Goal: Task Accomplishment & Management: Manage account settings

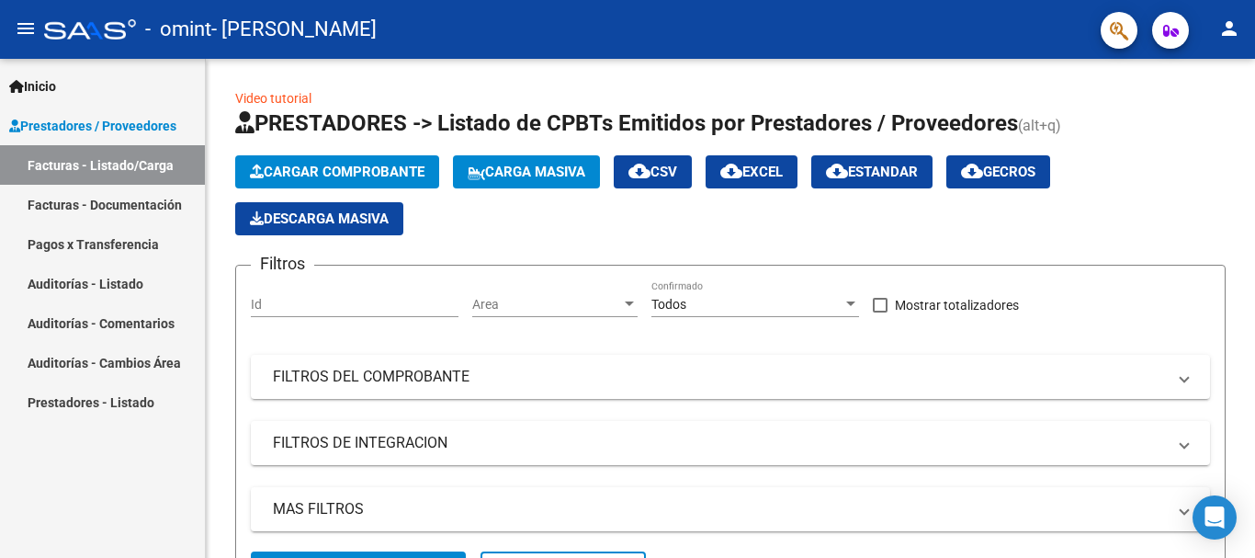
click at [108, 198] on link "Facturas - Documentación" at bounding box center [102, 204] width 205 height 39
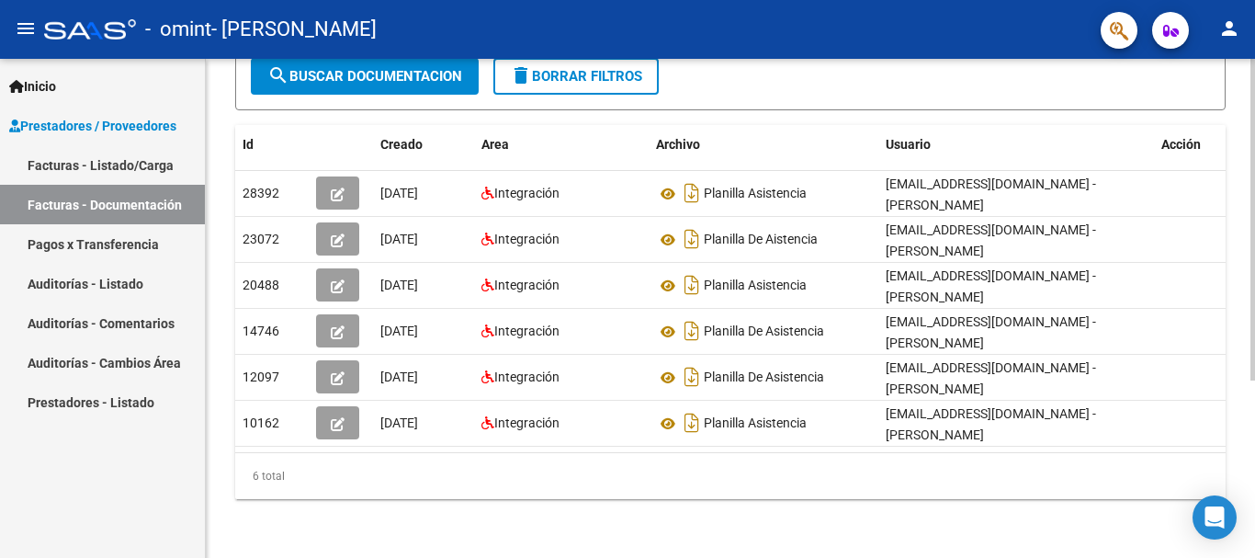
scroll to position [276, 0]
click at [1254, 389] on div at bounding box center [1252, 396] width 5 height 321
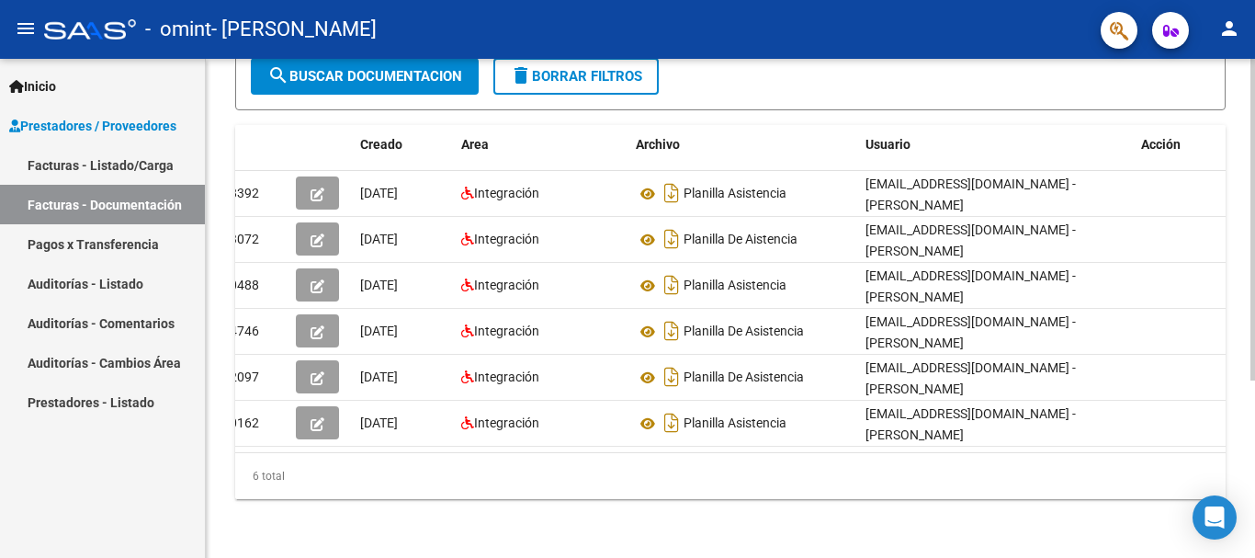
scroll to position [54, 0]
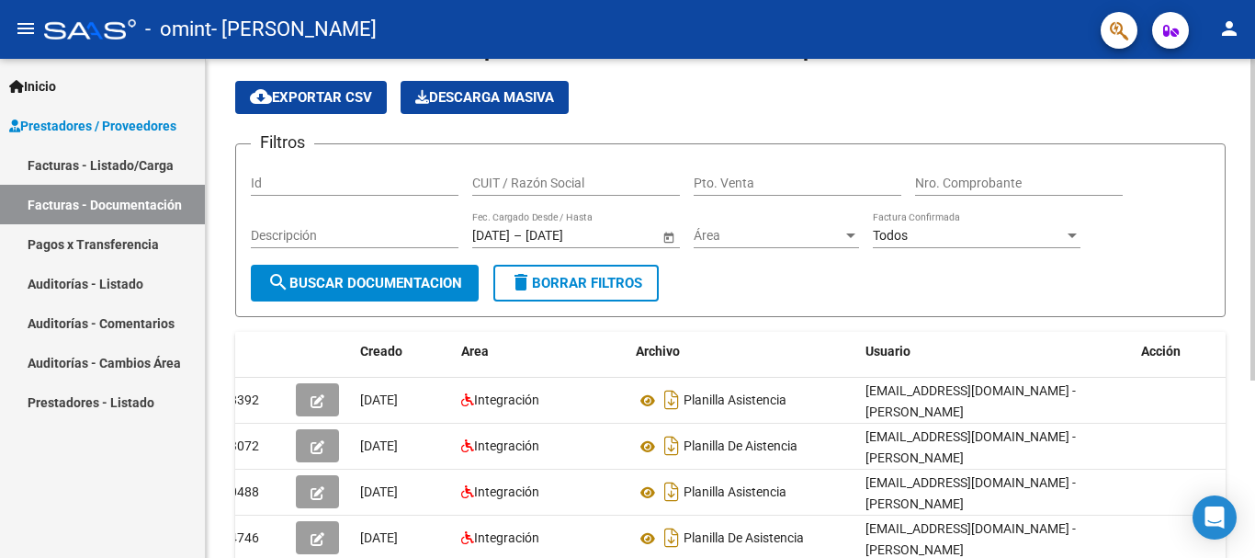
click at [1236, 158] on div "PRESTADORES -> Comprobantes - Documentación Respaldatoria cloud_download Export…" at bounding box center [733, 385] width 1054 height 760
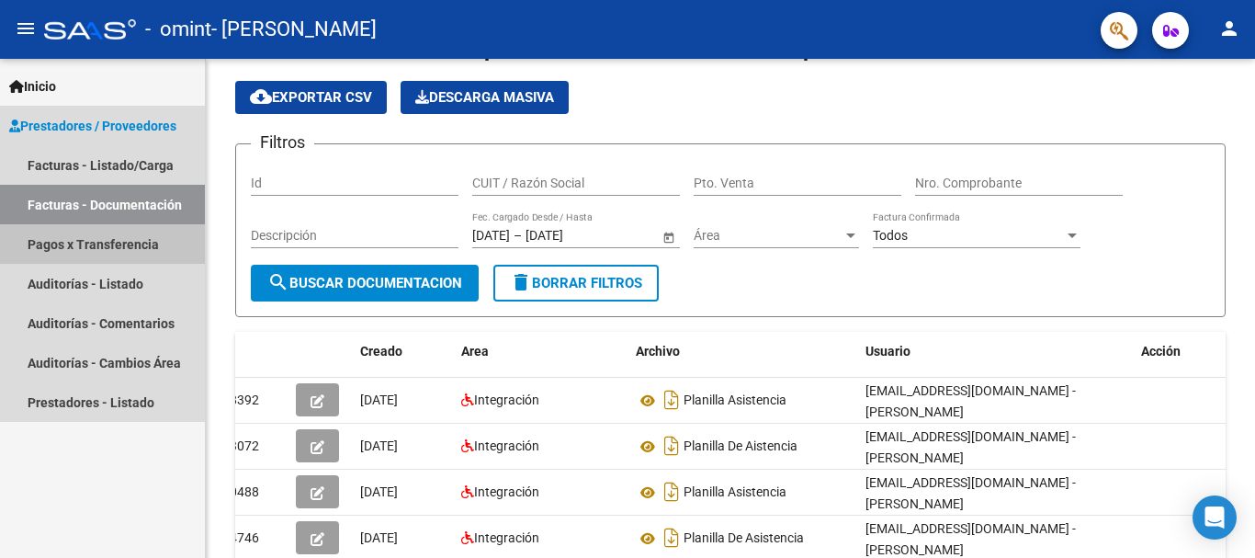
click at [103, 241] on link "Pagos x Transferencia" at bounding box center [102, 243] width 205 height 39
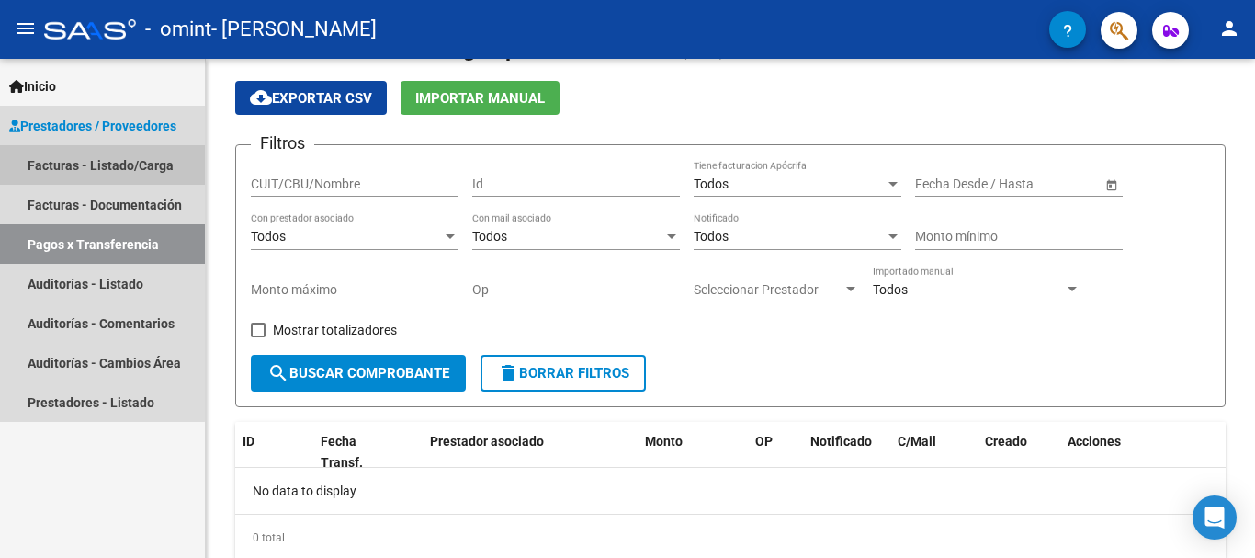
click at [92, 156] on link "Facturas - Listado/Carga" at bounding box center [102, 164] width 205 height 39
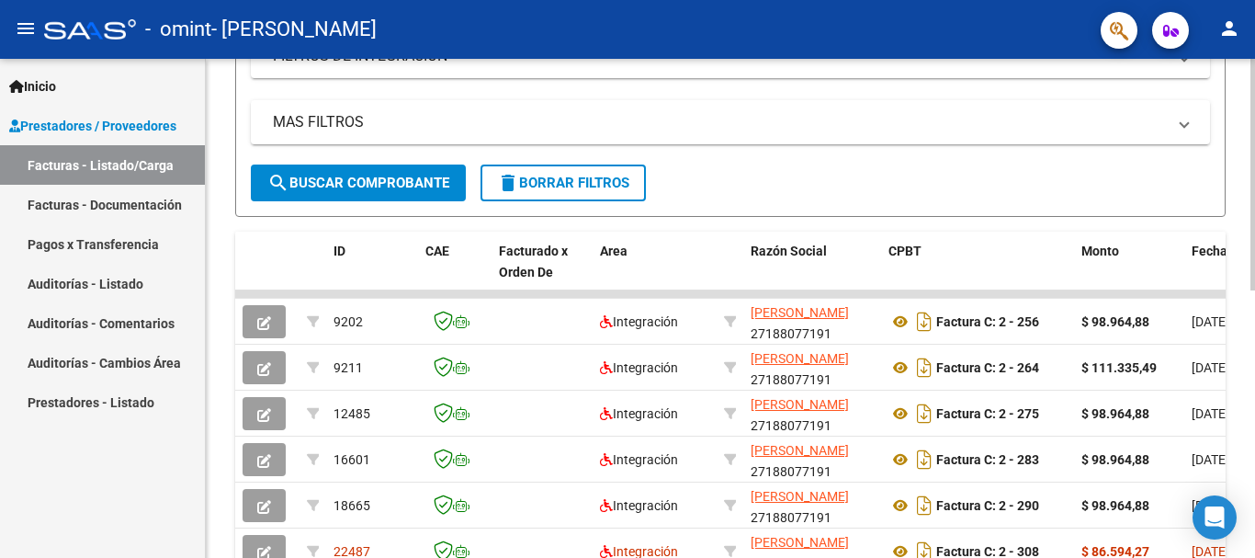
scroll to position [575, 0]
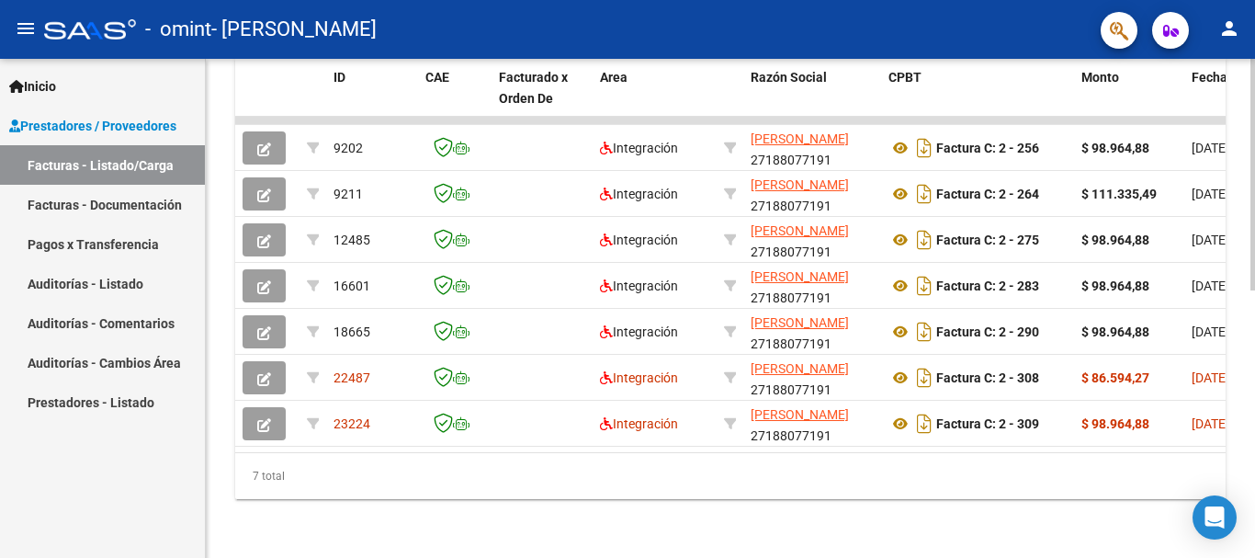
click at [1243, 403] on div "Video tutorial PRESTADORES -> Listado de CPBTs Emitidos por Prestadores / Prove…" at bounding box center [733, 28] width 1054 height 1059
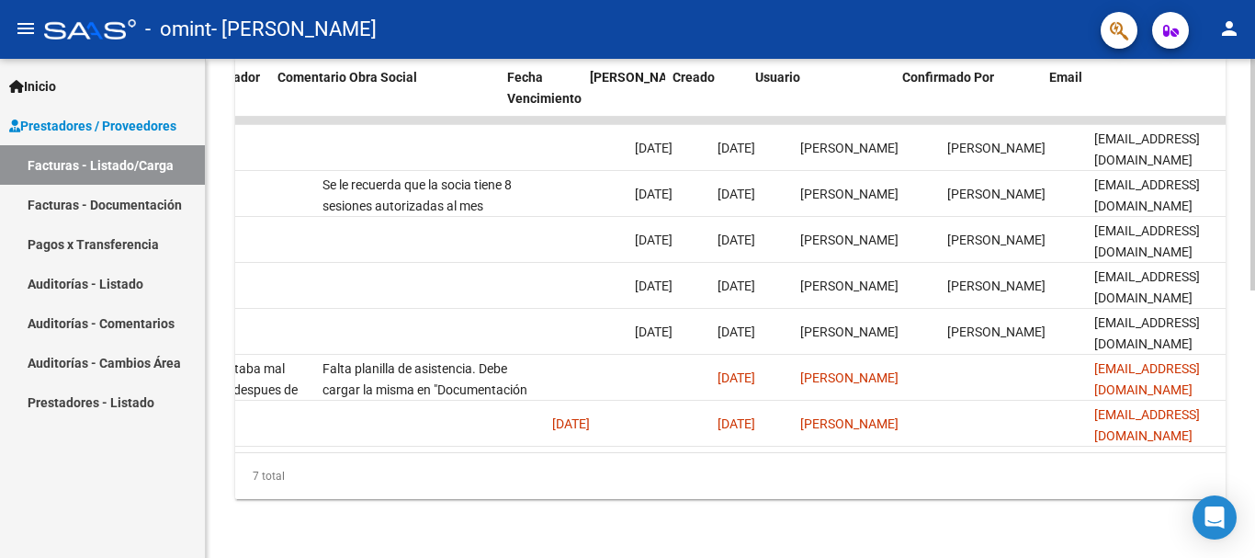
scroll to position [0, 2882]
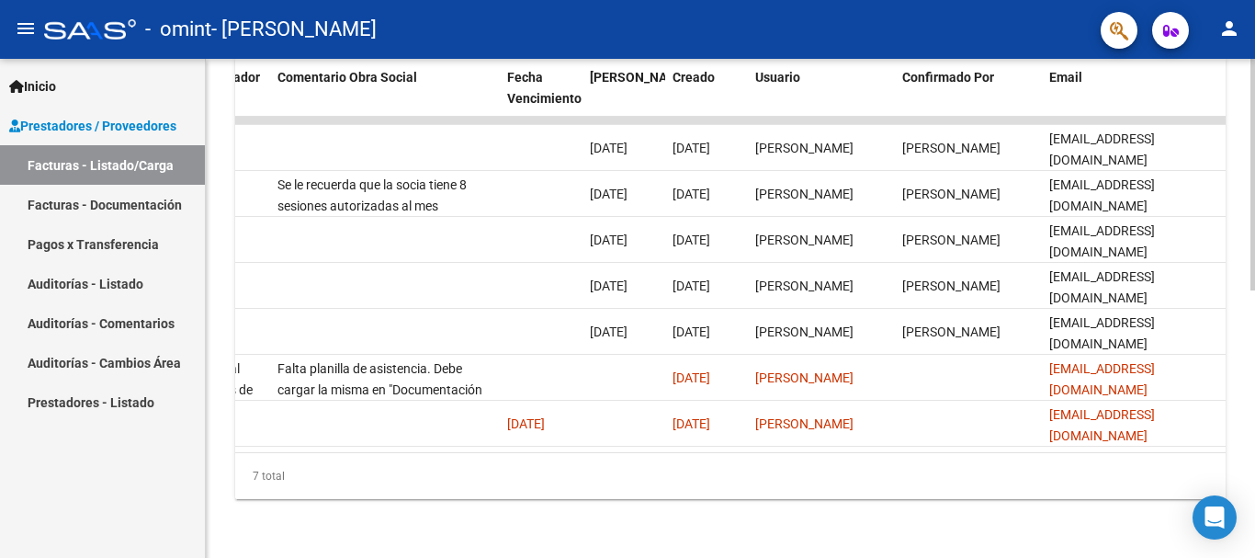
drag, startPoint x: 1181, startPoint y: 436, endPoint x: 1111, endPoint y: 444, distance: 70.2
click at [1111, 444] on datatable-body "9202 Integración [PERSON_NAME] 27188077191 Factura C: 2 - 256 $ 98.964,88 [DATE…" at bounding box center [730, 284] width 990 height 335
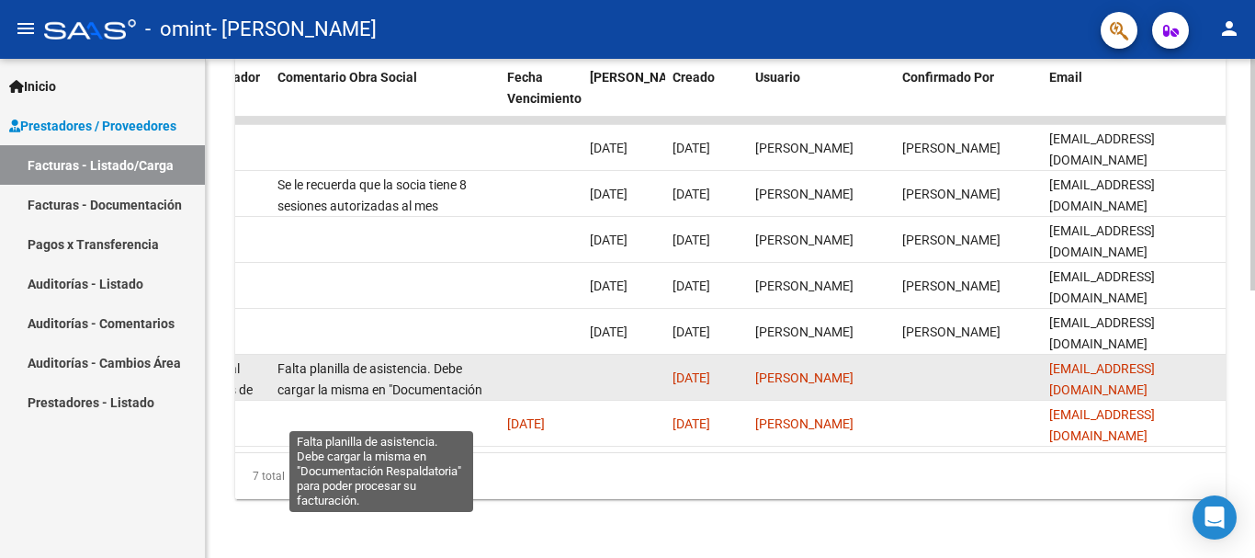
click at [424, 366] on span "Falta planilla de asistencia. Debe cargar la misma en "Documentación Respaldato…" at bounding box center [379, 399] width 205 height 77
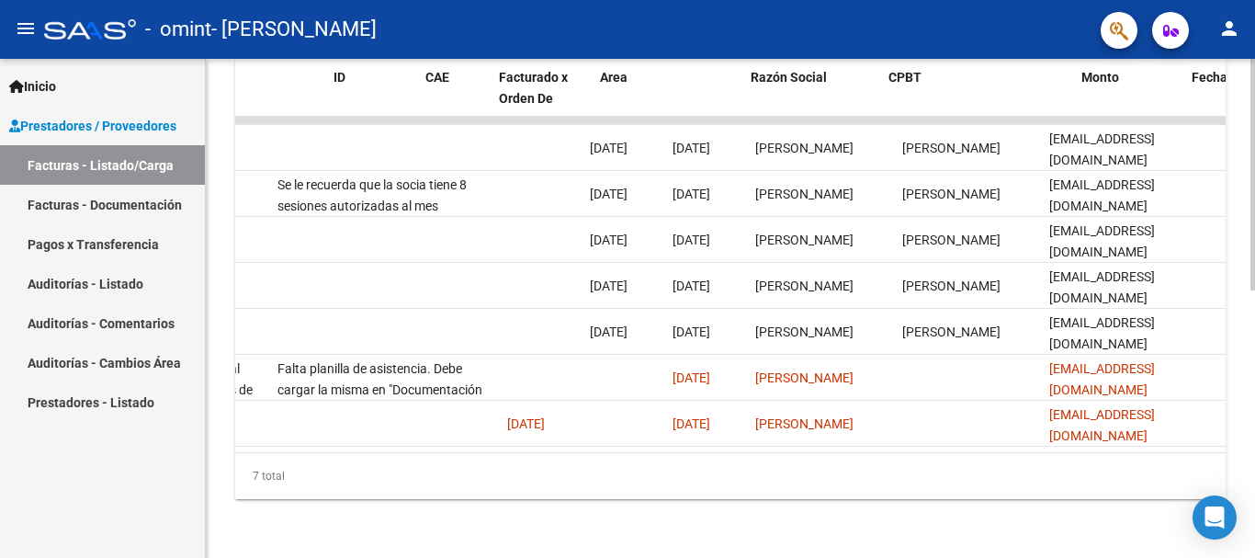
scroll to position [0, 0]
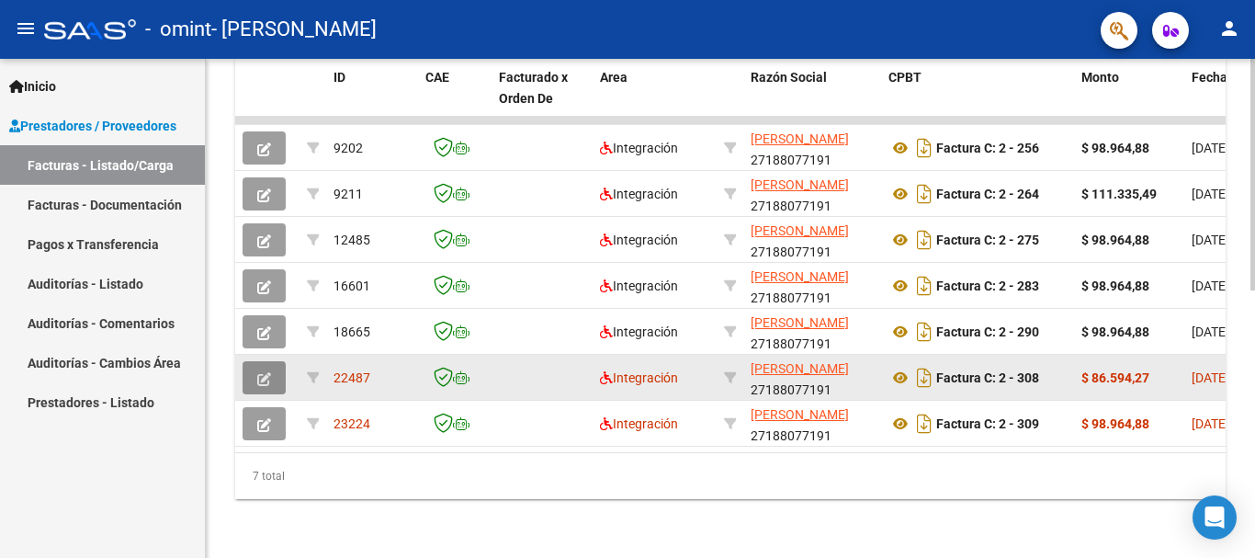
click at [262, 372] on icon "button" at bounding box center [264, 379] width 14 height 14
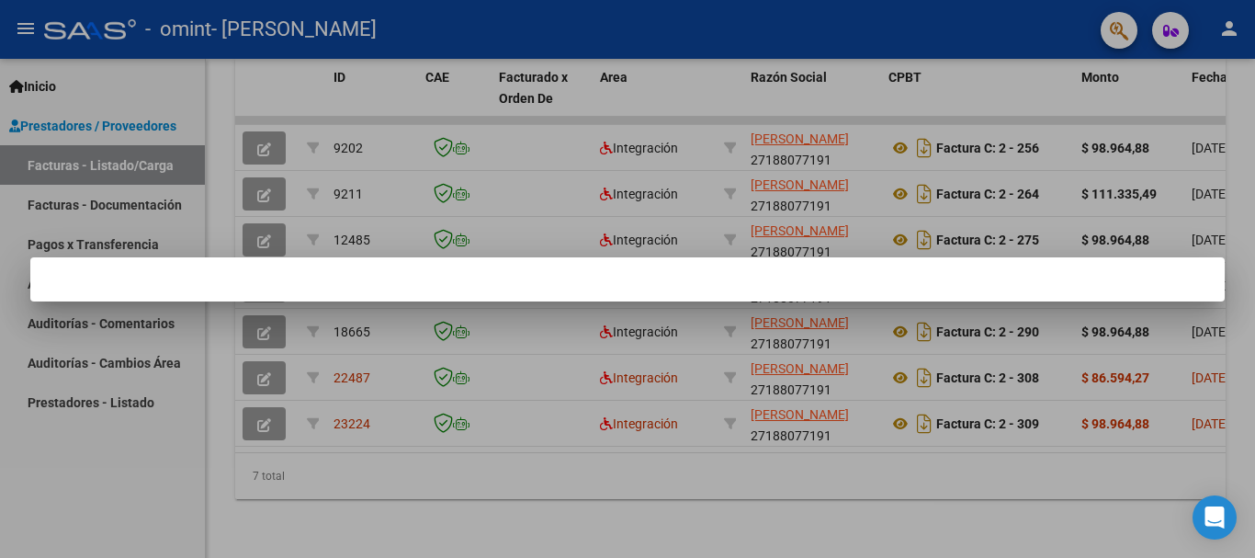
click at [746, 370] on div at bounding box center [627, 279] width 1255 height 558
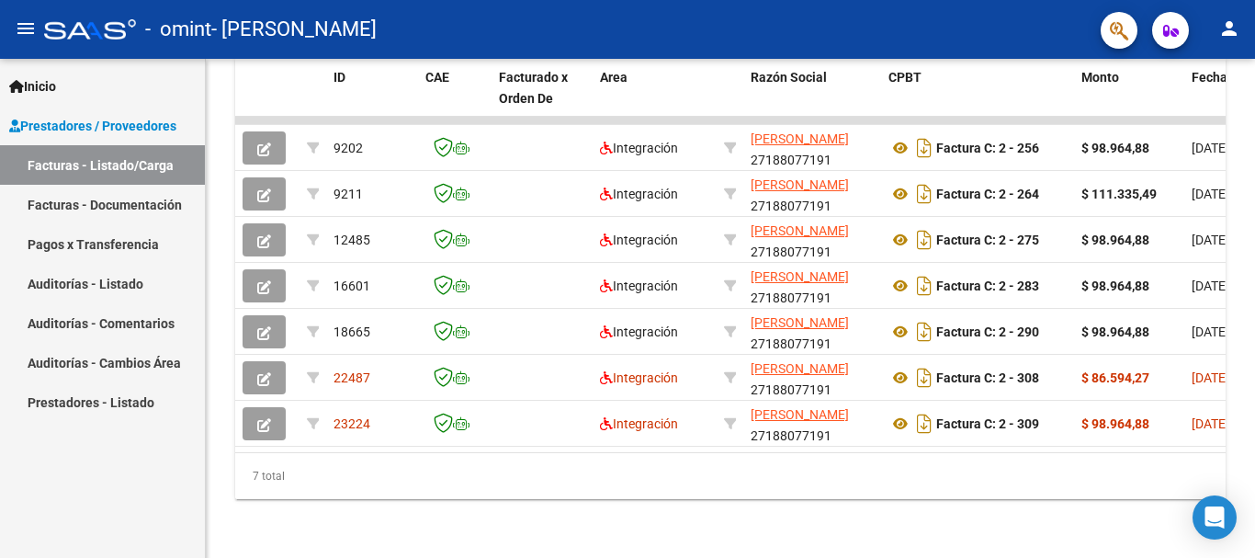
scroll to position [528, 0]
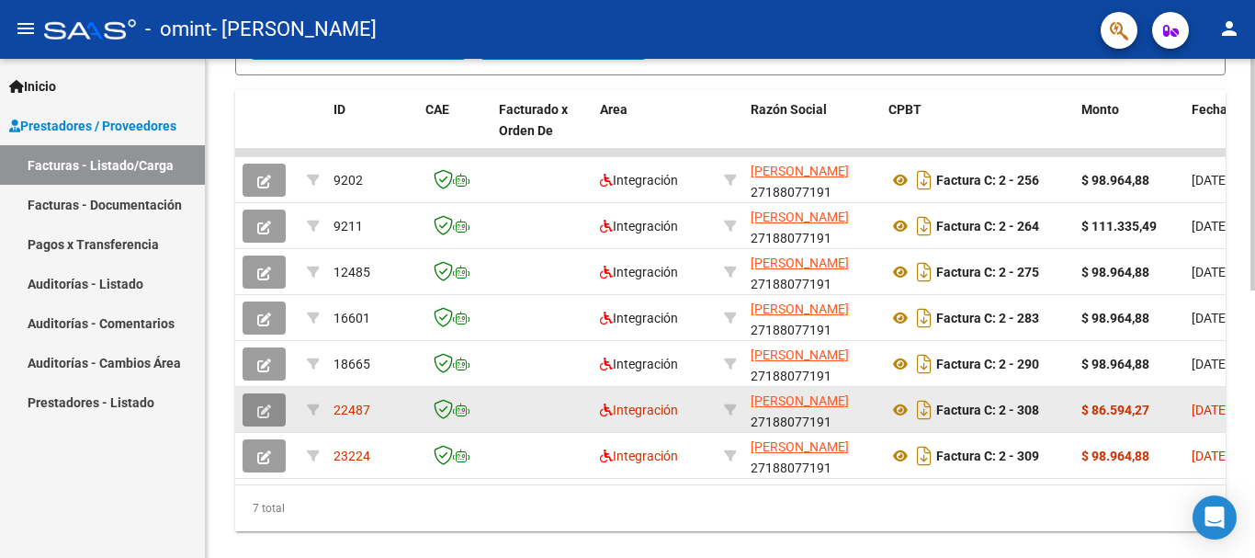
click at [262, 409] on icon "button" at bounding box center [264, 411] width 14 height 14
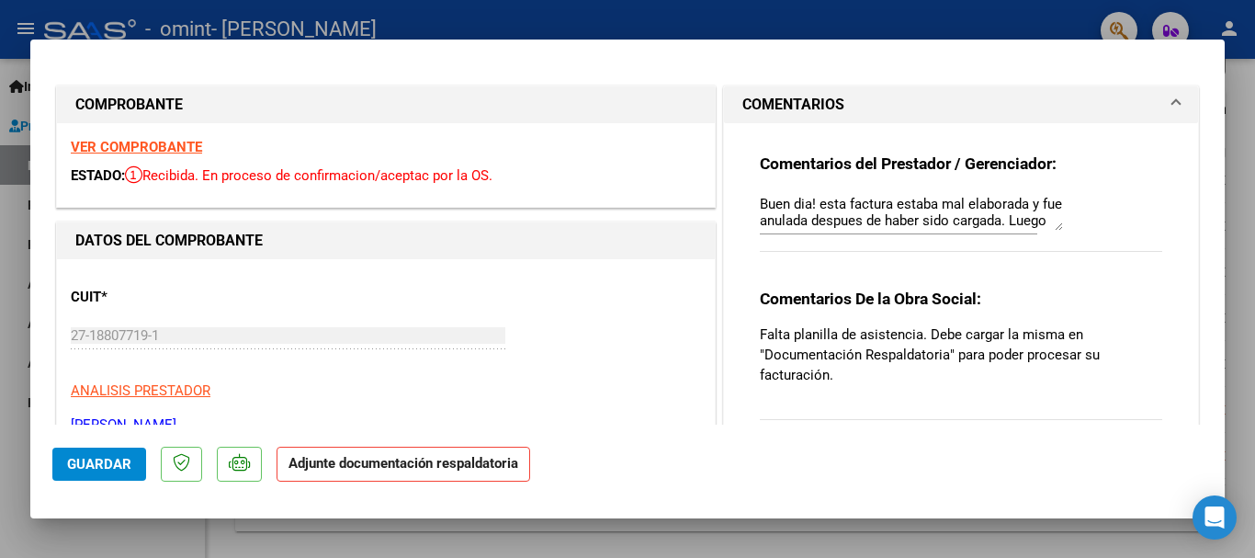
click at [780, 100] on h1 "COMENTARIOS" at bounding box center [793, 105] width 102 height 22
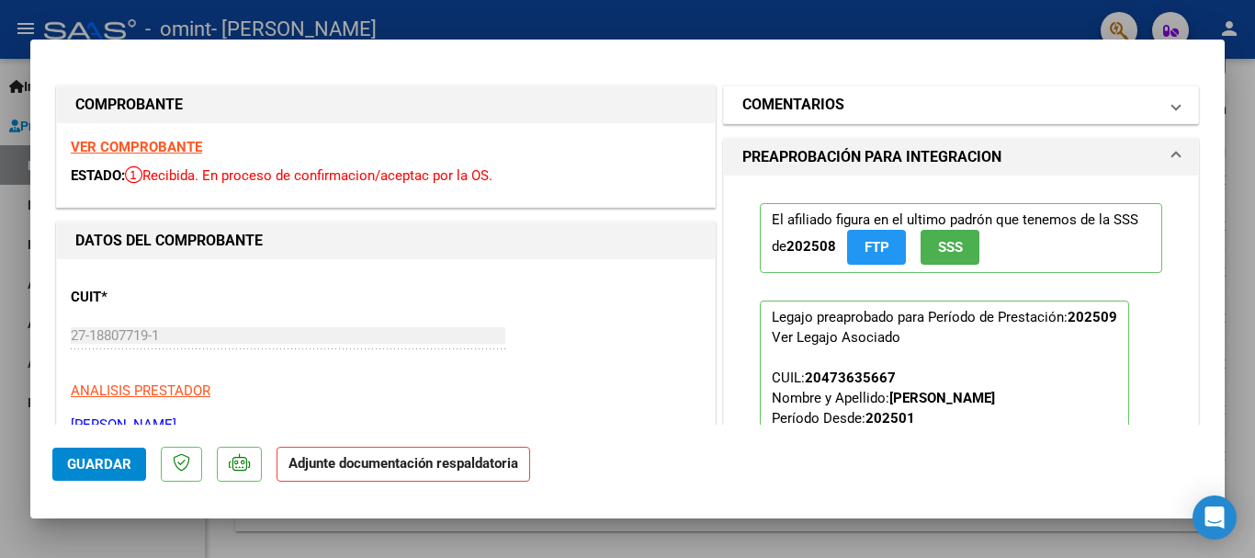
click at [794, 97] on h1 "COMENTARIOS" at bounding box center [793, 105] width 102 height 22
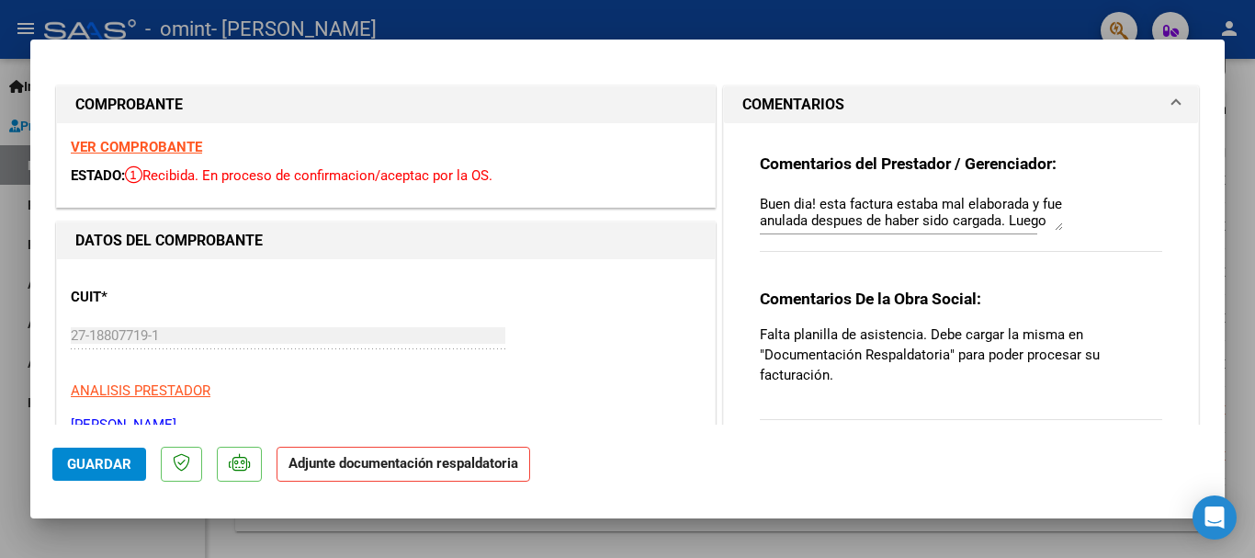
click at [1172, 101] on span at bounding box center [1175, 105] width 7 height 22
click at [924, 345] on p "Falta planilla de asistencia. Debe cargar la misma en "Documentación Respaldato…" at bounding box center [961, 354] width 402 height 61
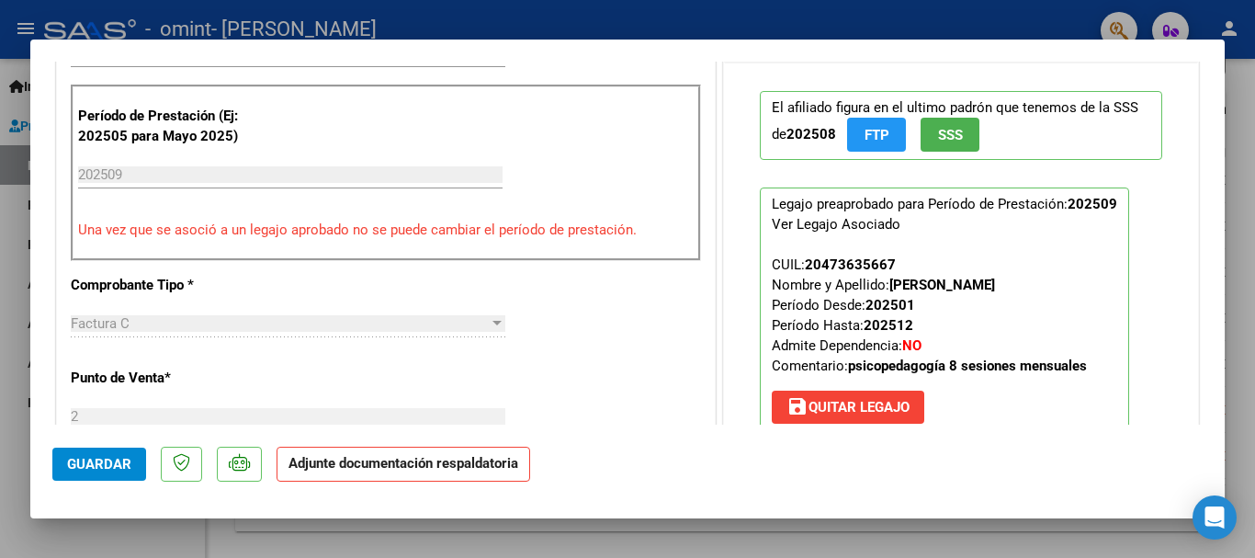
scroll to position [0, 0]
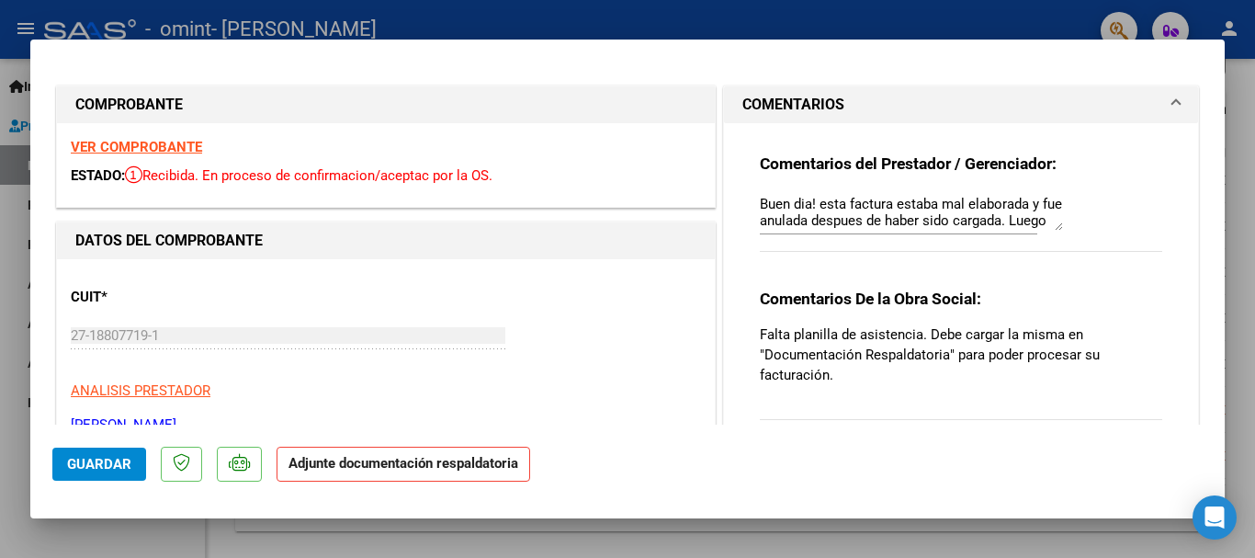
click at [786, 170] on strong "Comentarios del Prestador / Gerenciador:" at bounding box center [908, 163] width 297 height 18
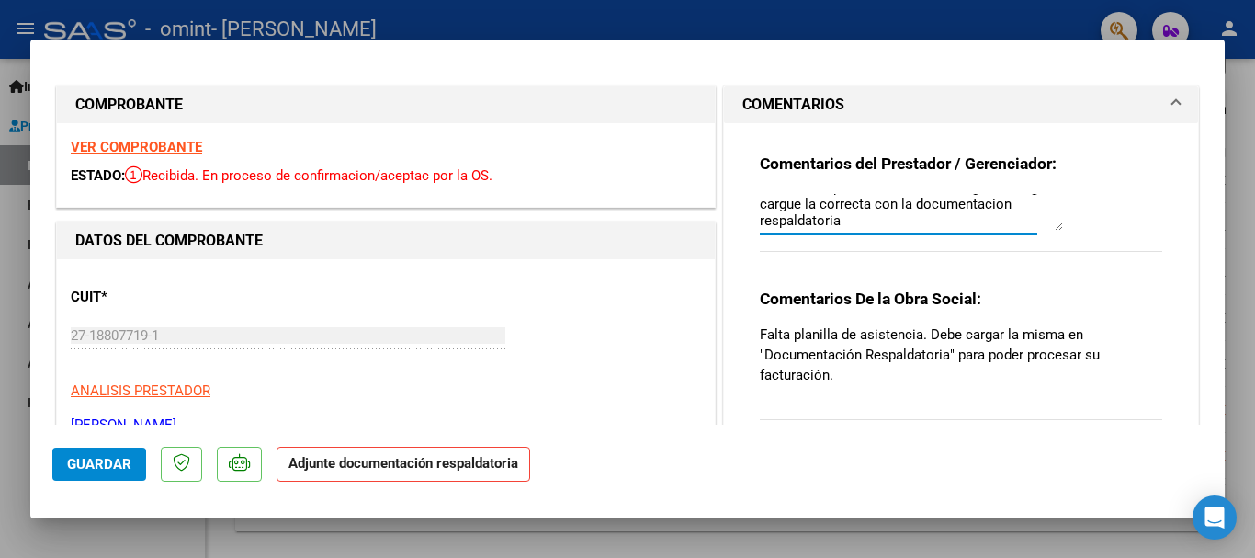
click at [1051, 229] on textarea "Buen dia! esta factura estaba mal elaborada y fue anulada despues de haber sido…" at bounding box center [911, 212] width 303 height 37
click at [792, 112] on h1 "COMENTARIOS" at bounding box center [793, 105] width 102 height 22
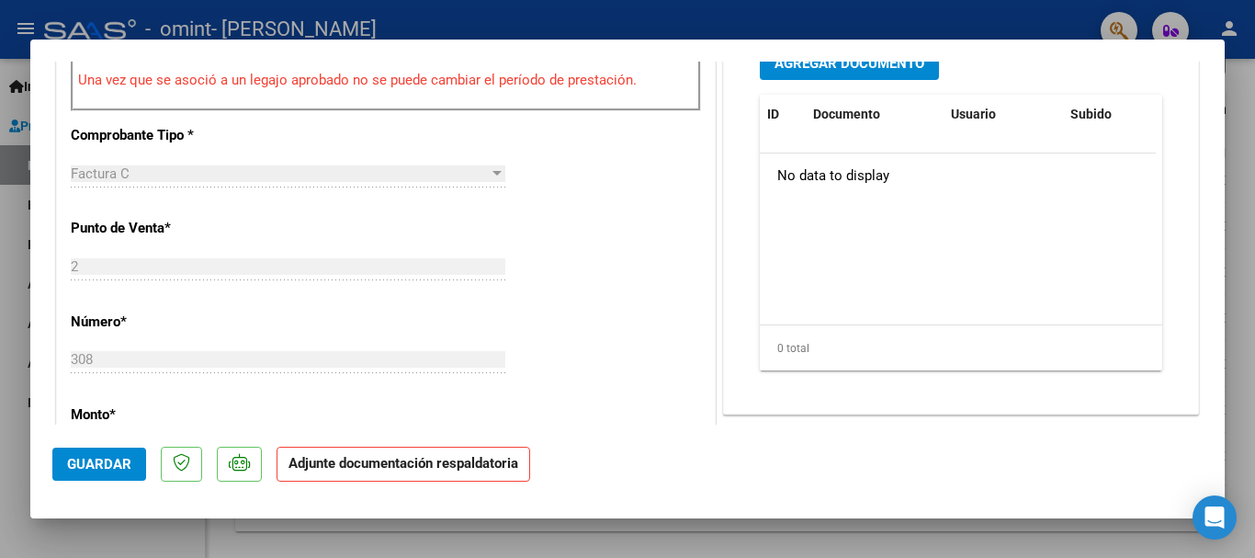
scroll to position [0, 0]
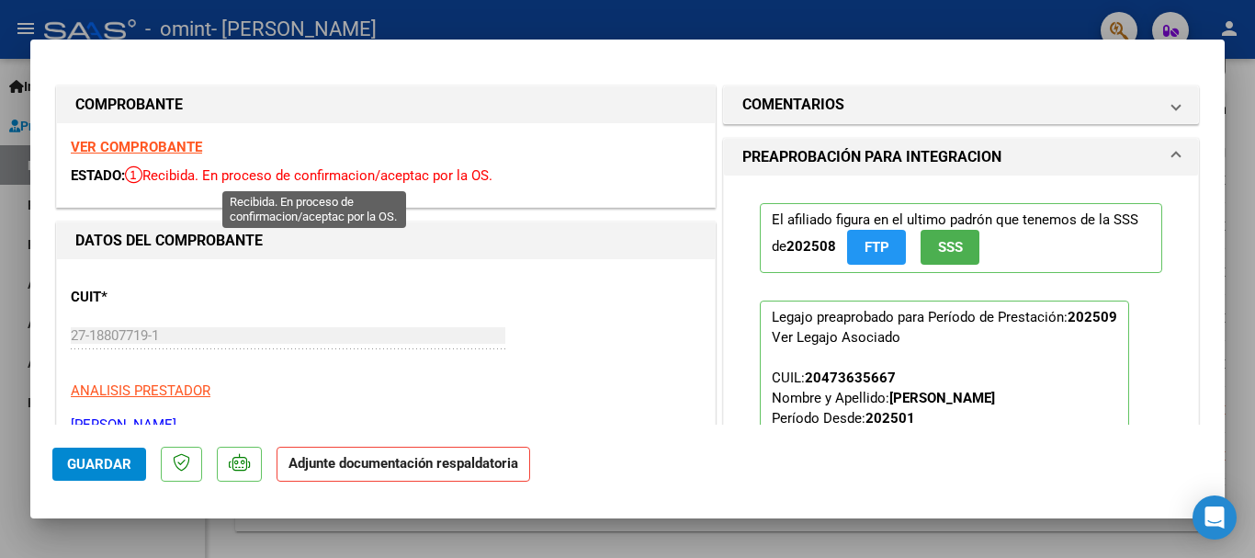
click at [349, 183] on span "Recibida. En proceso de confirmacion/aceptac por la OS." at bounding box center [308, 175] width 367 height 17
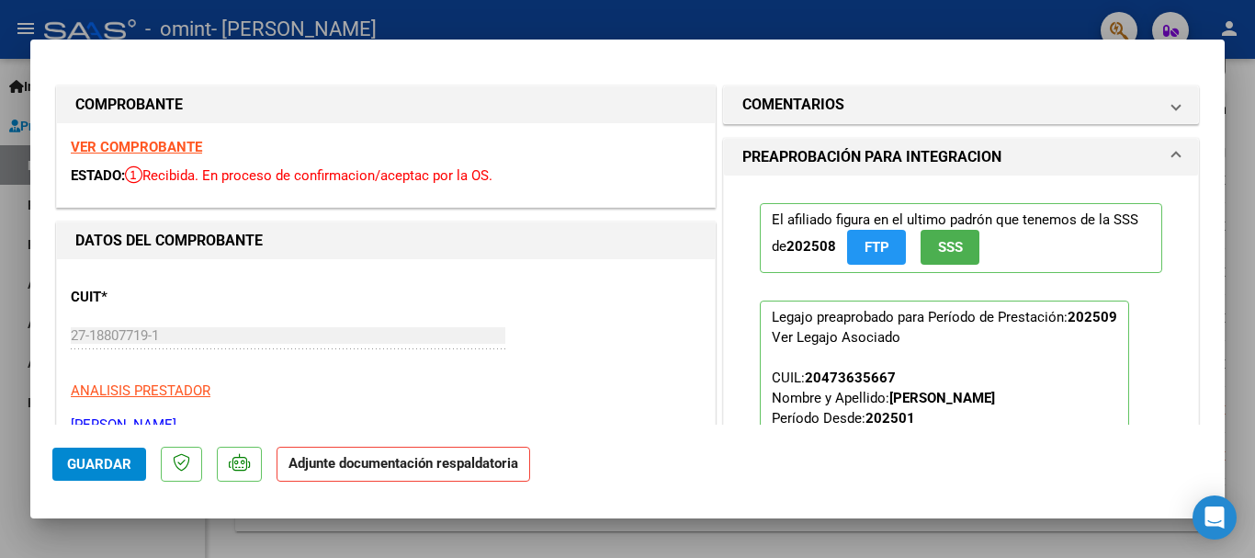
click at [342, 180] on span "Recibida. En proceso de confirmacion/aceptac por la OS." at bounding box center [308, 175] width 367 height 17
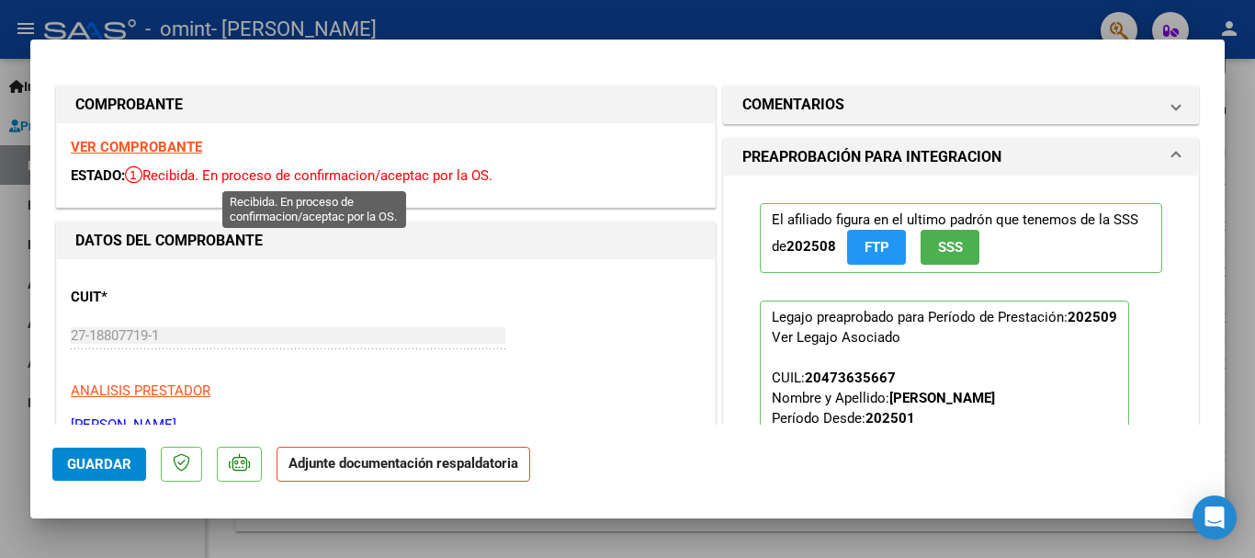
click at [140, 171] on icon at bounding box center [133, 174] width 17 height 18
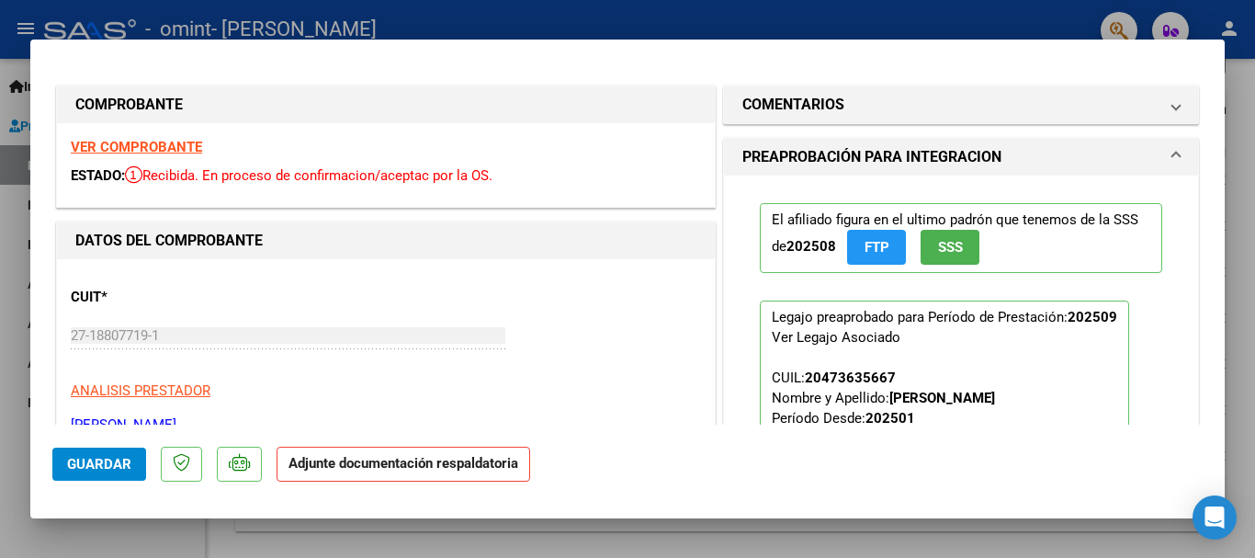
click at [144, 151] on strong "VER COMPROBANTE" at bounding box center [136, 147] width 131 height 17
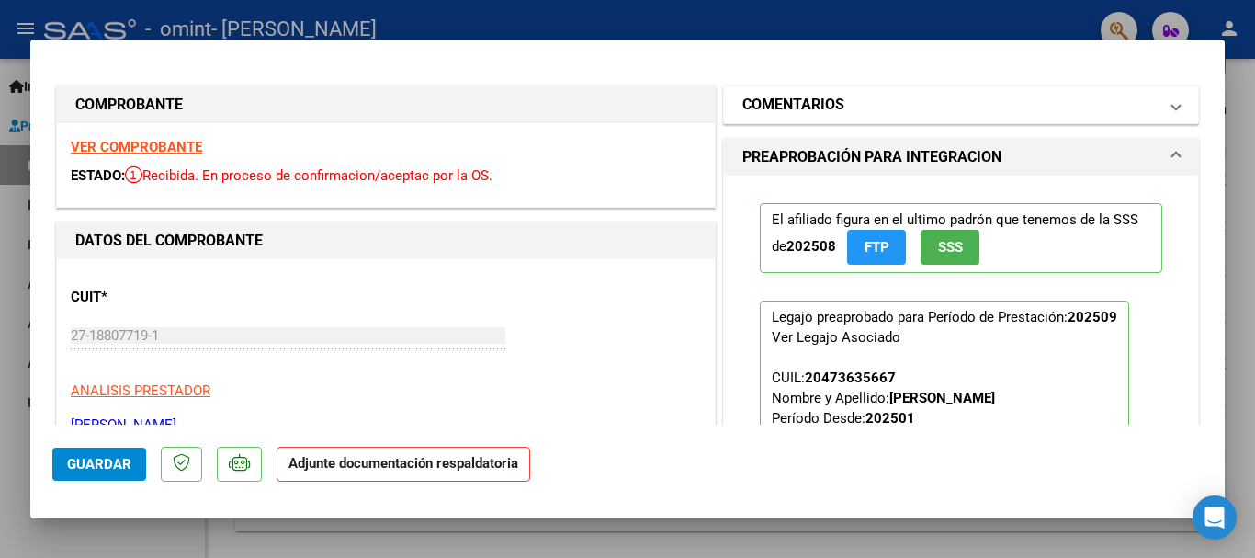
click at [1172, 108] on span at bounding box center [1175, 105] width 7 height 22
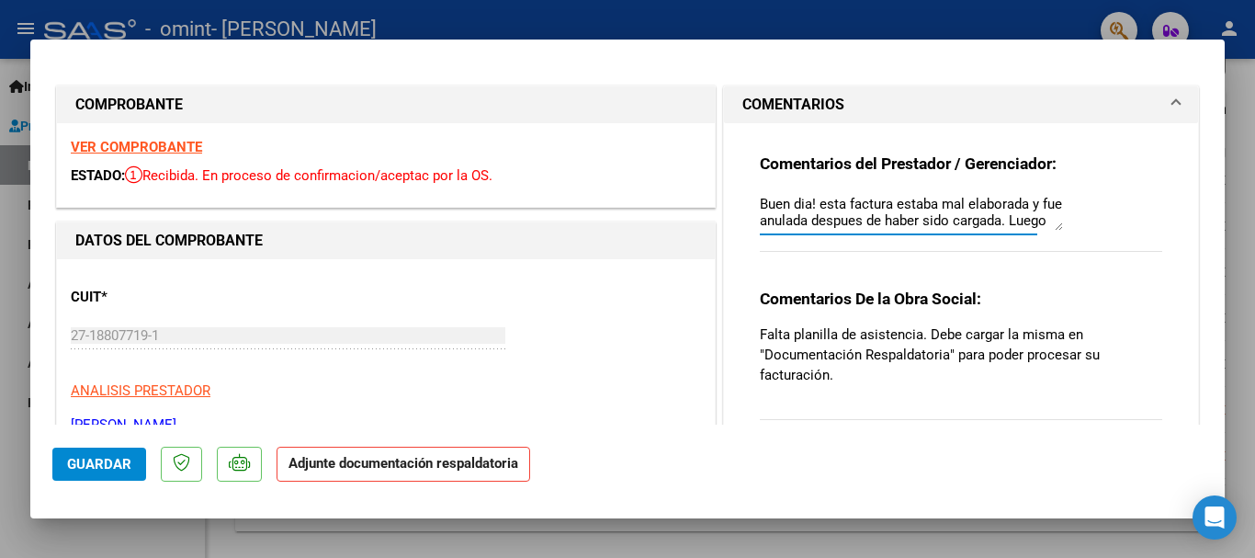
scroll to position [33, 0]
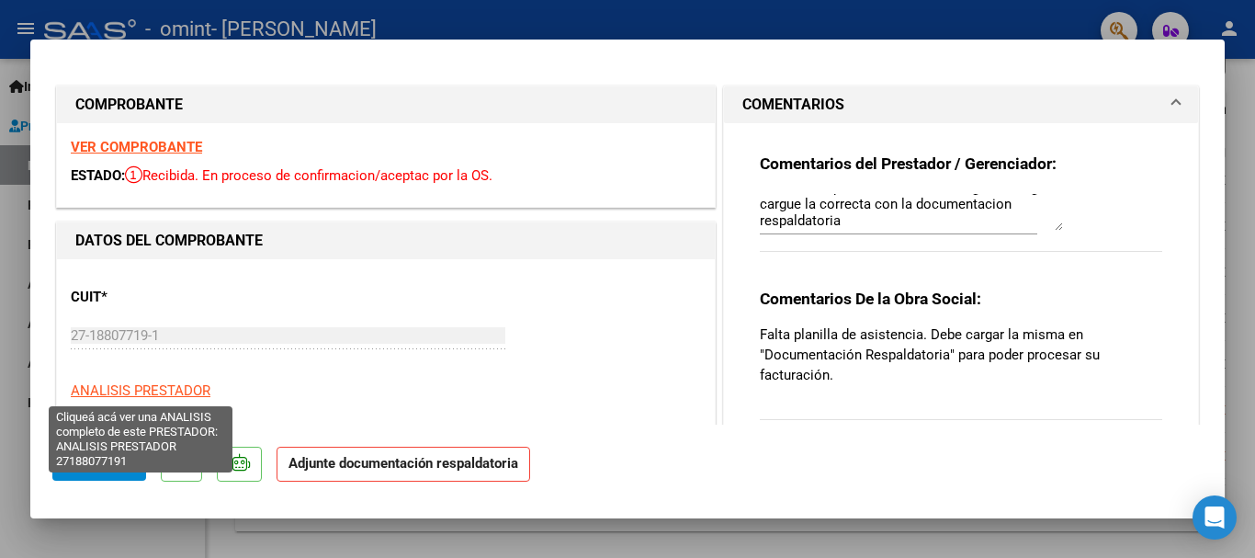
click at [153, 386] on span "ANALISIS PRESTADOR" at bounding box center [141, 390] width 140 height 17
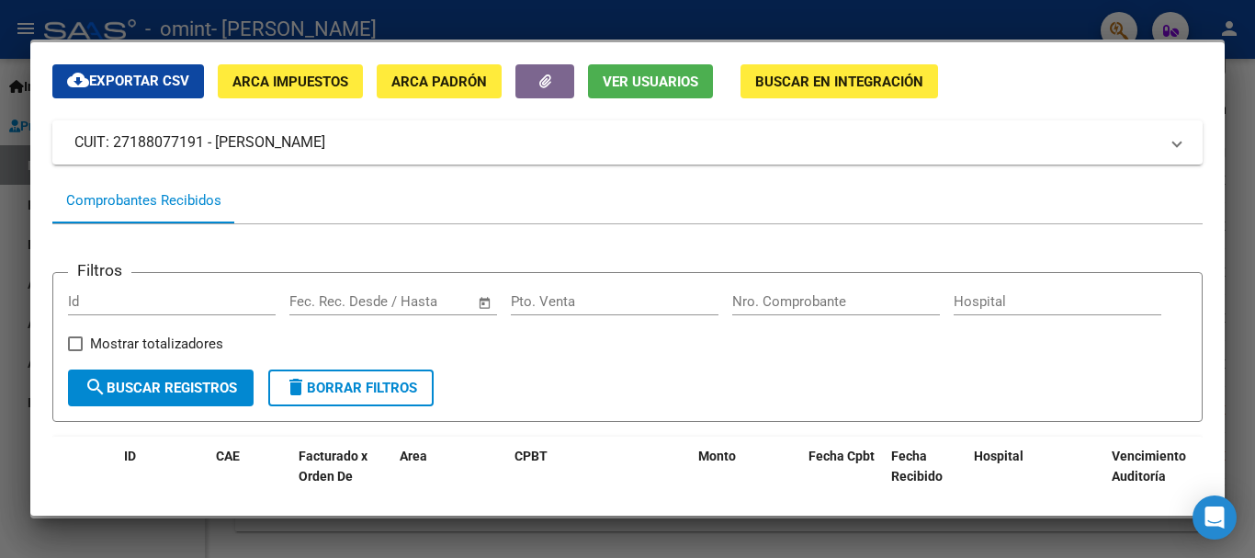
scroll to position [0, 0]
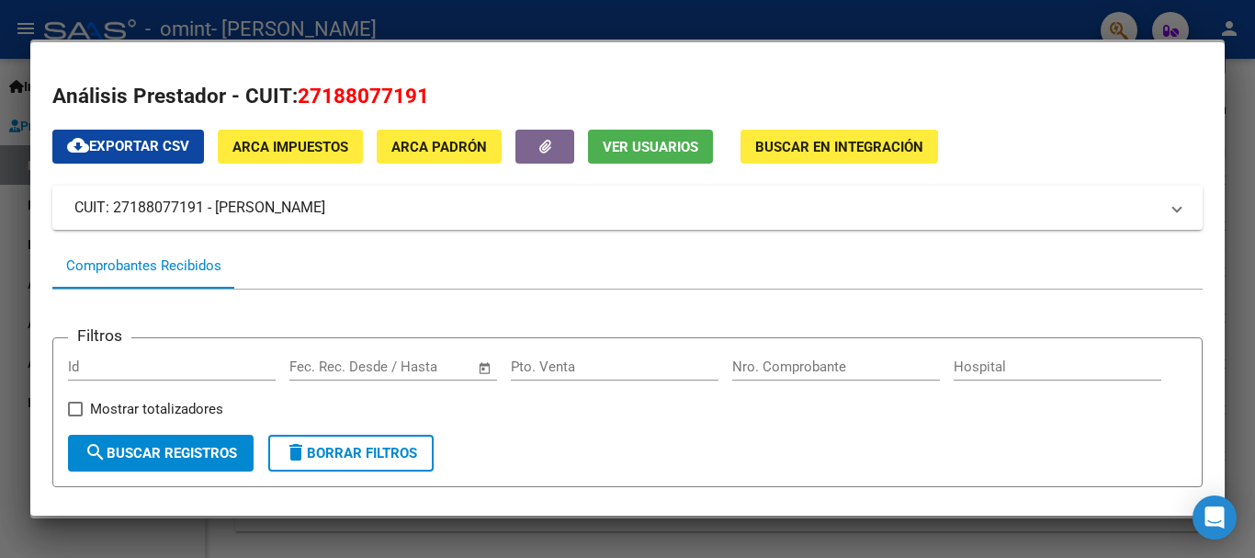
click at [5, 29] on div at bounding box center [627, 279] width 1255 height 558
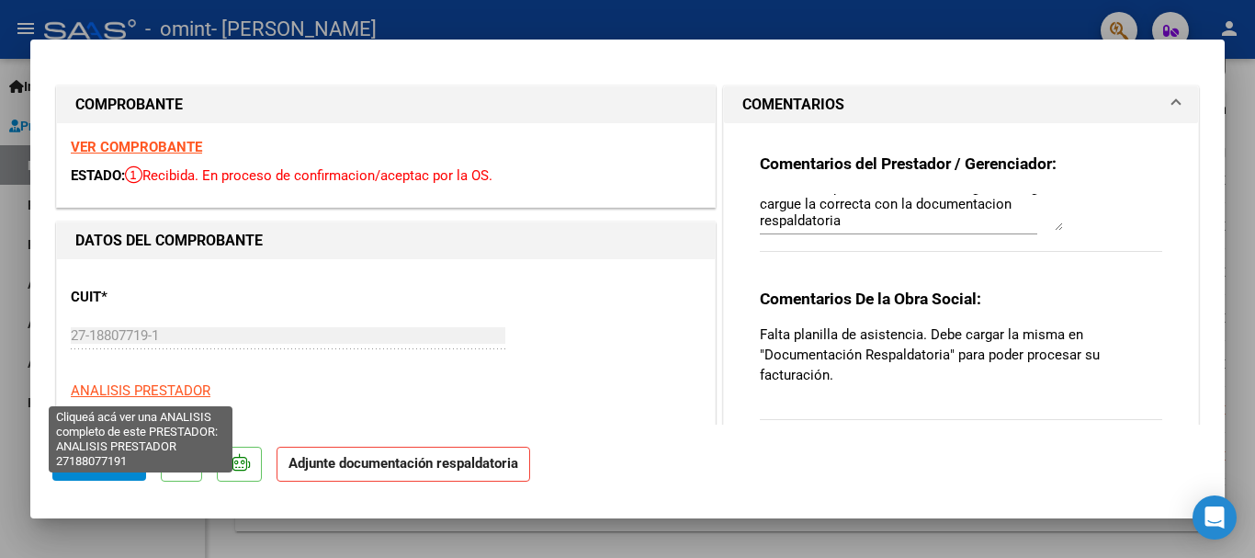
click at [140, 395] on span "ANALISIS PRESTADOR" at bounding box center [141, 390] width 140 height 17
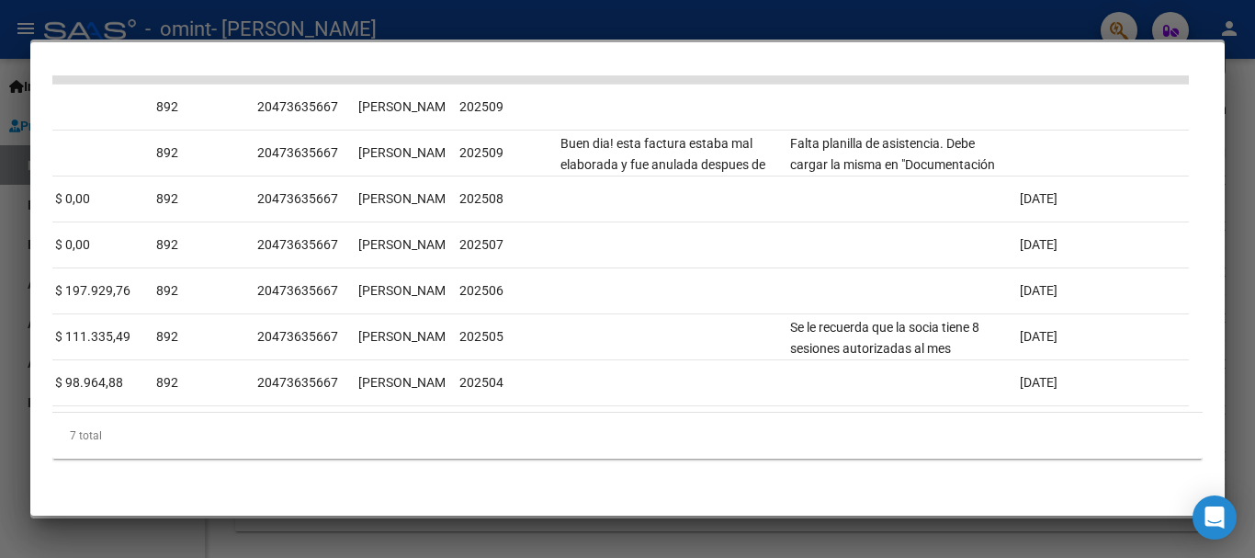
scroll to position [0, 2832]
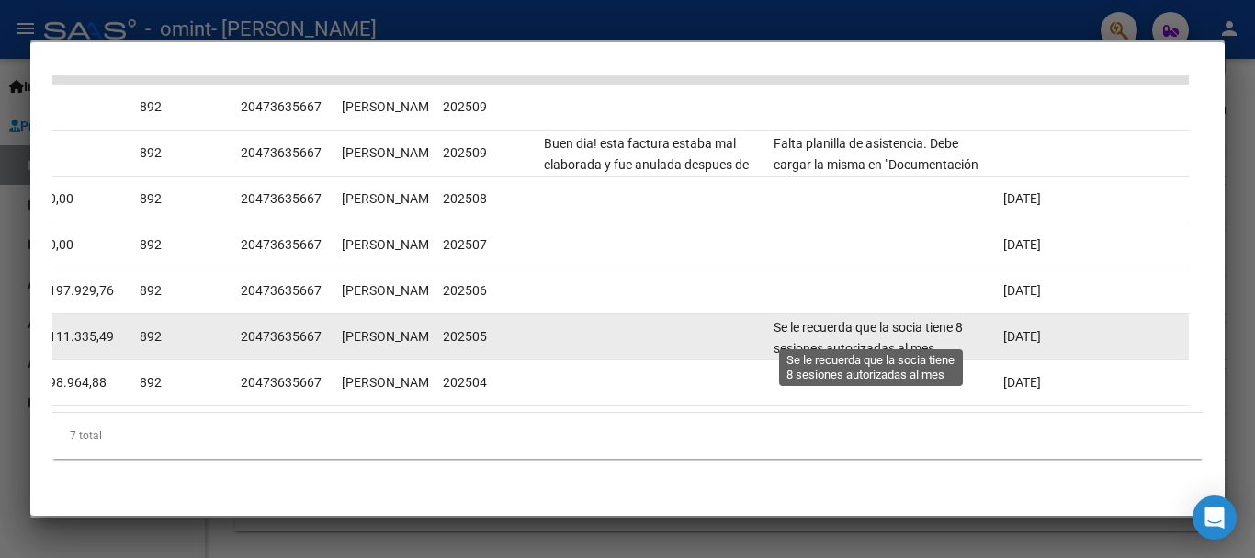
click at [897, 320] on span "Se le recuerda que la socia tiene 8 sesiones autorizadas al mes" at bounding box center [867, 338] width 189 height 36
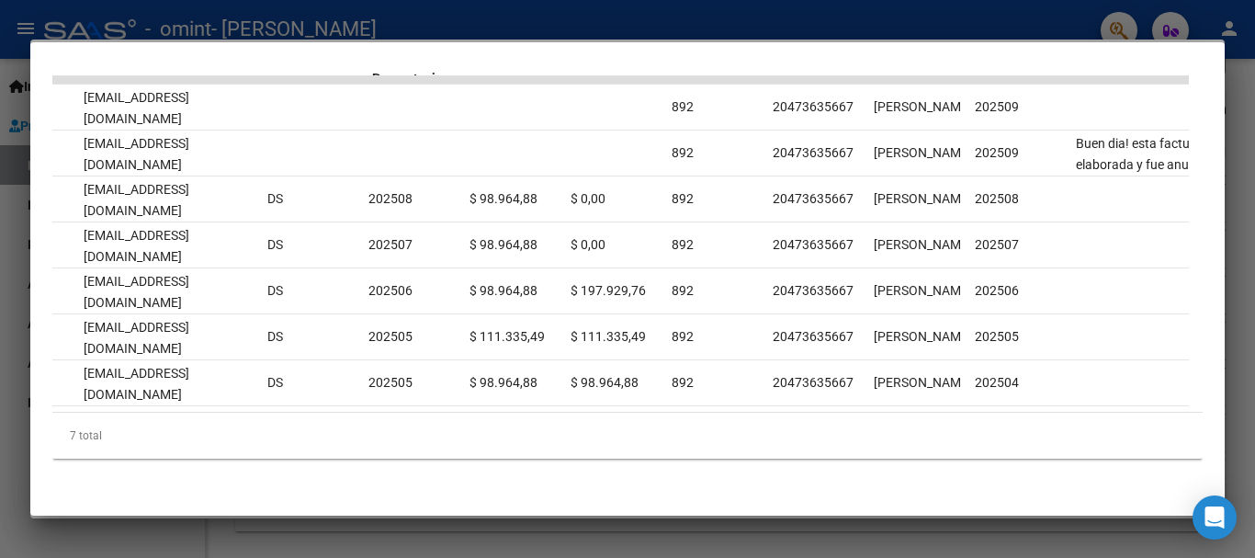
scroll to position [0, 2296]
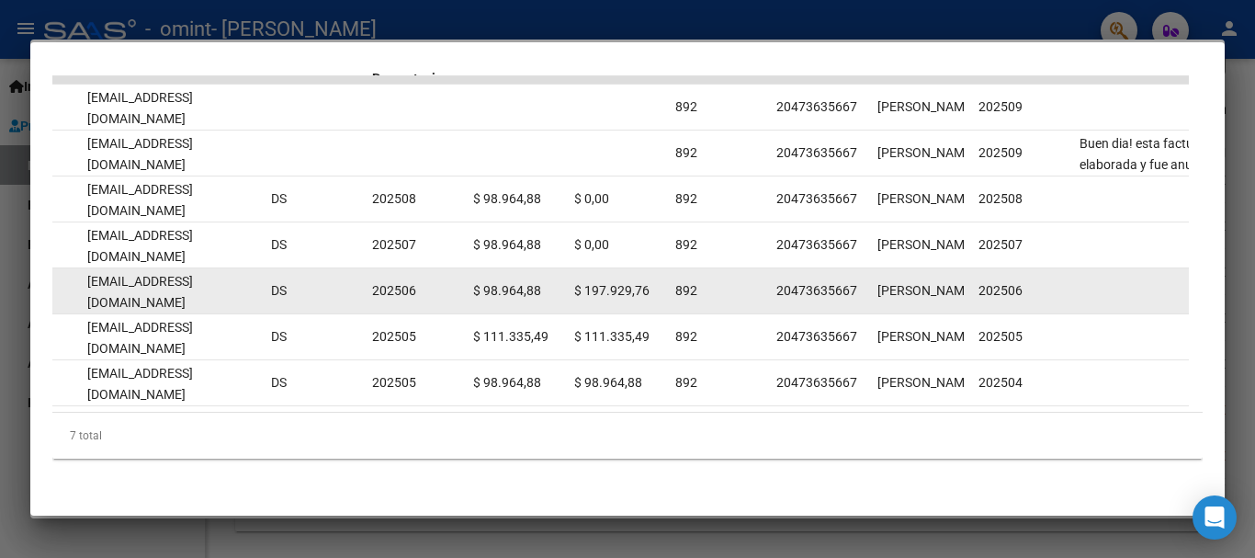
click at [512, 283] on span "$ 98.964,88" at bounding box center [507, 290] width 68 height 15
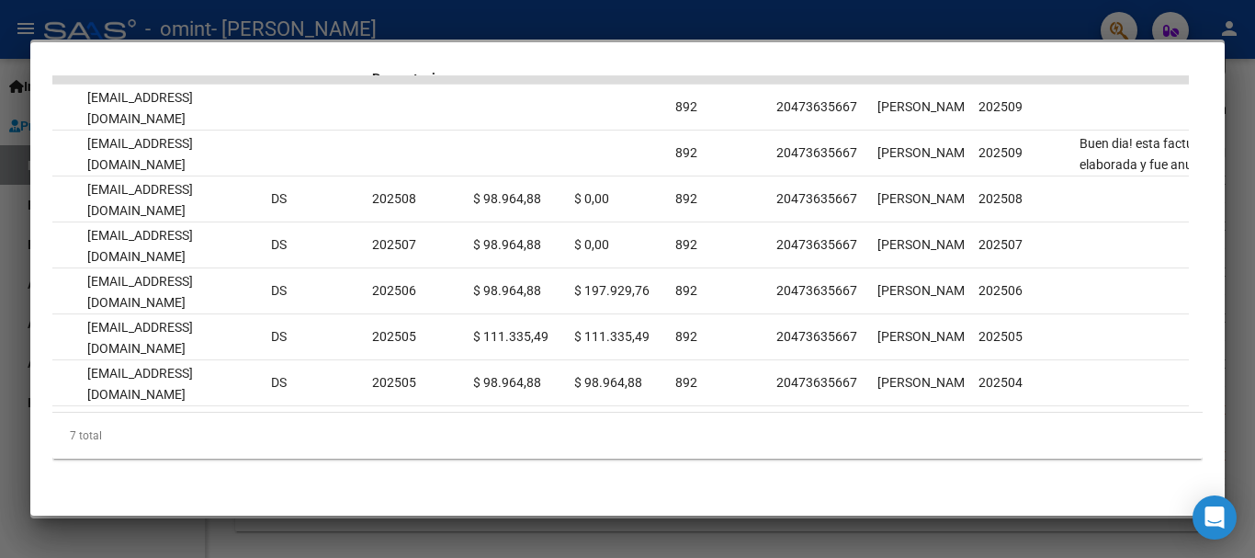
click at [967, 18] on div at bounding box center [627, 279] width 1255 height 558
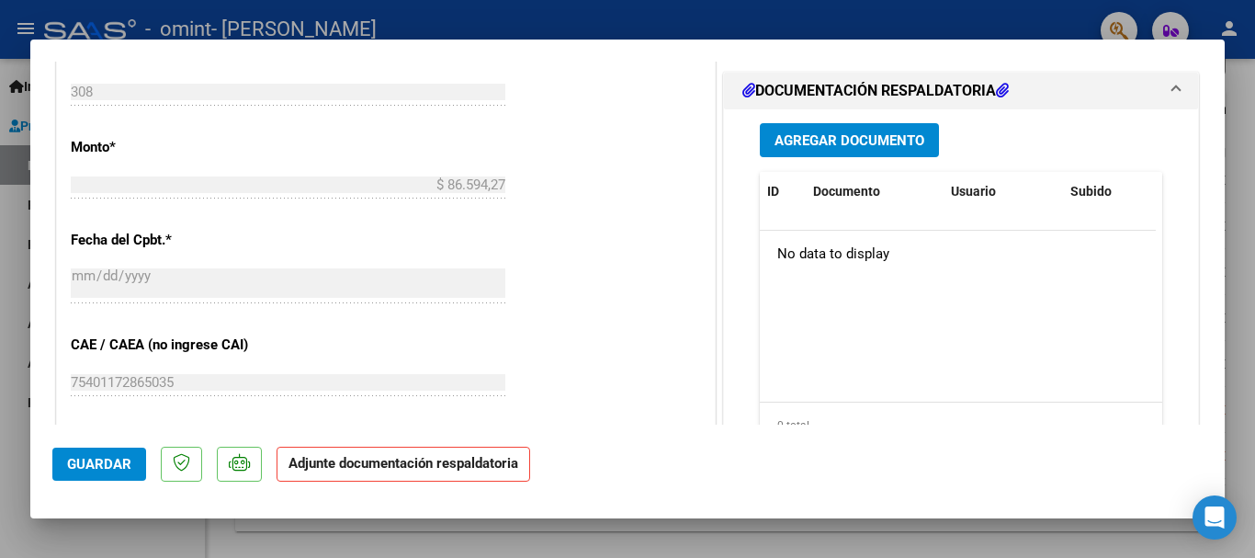
scroll to position [879, 0]
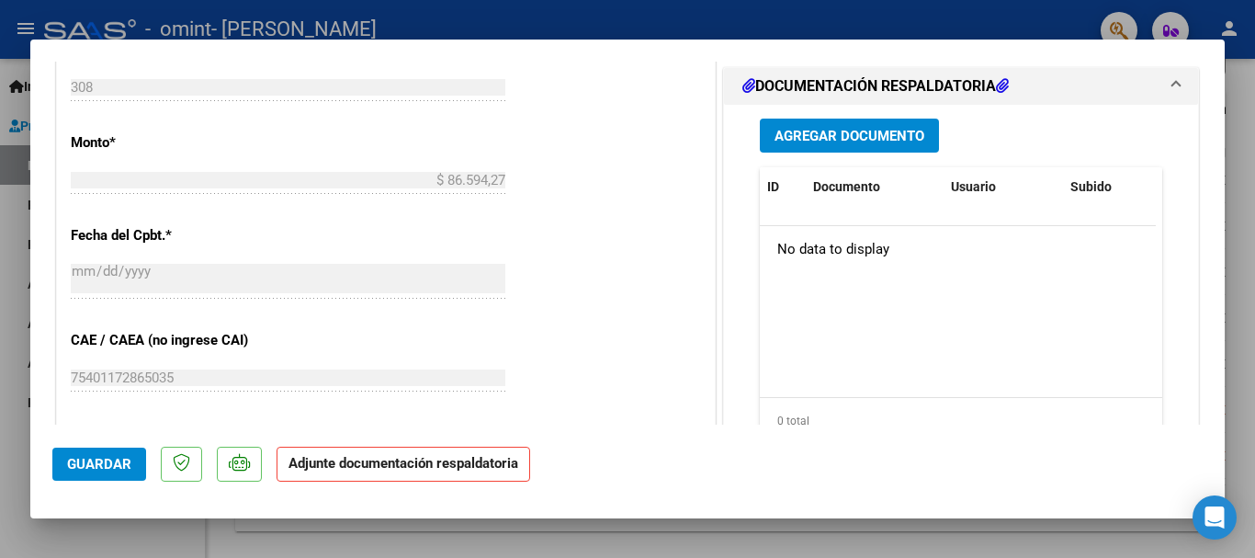
click at [376, 471] on p "Adjunte documentación respaldatoria" at bounding box center [403, 464] width 254 height 36
click at [817, 141] on span "Agregar Documento" at bounding box center [849, 136] width 150 height 17
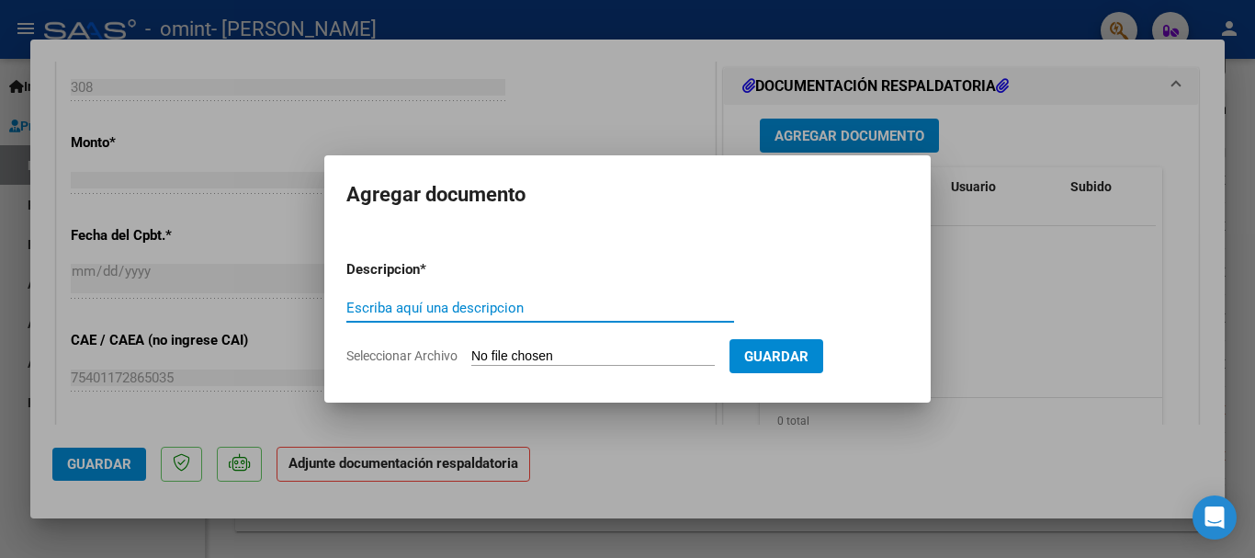
click at [386, 359] on span "Seleccionar Archivo" at bounding box center [401, 355] width 111 height 15
click at [471, 359] on input "Seleccionar Archivo" at bounding box center [592, 356] width 243 height 17
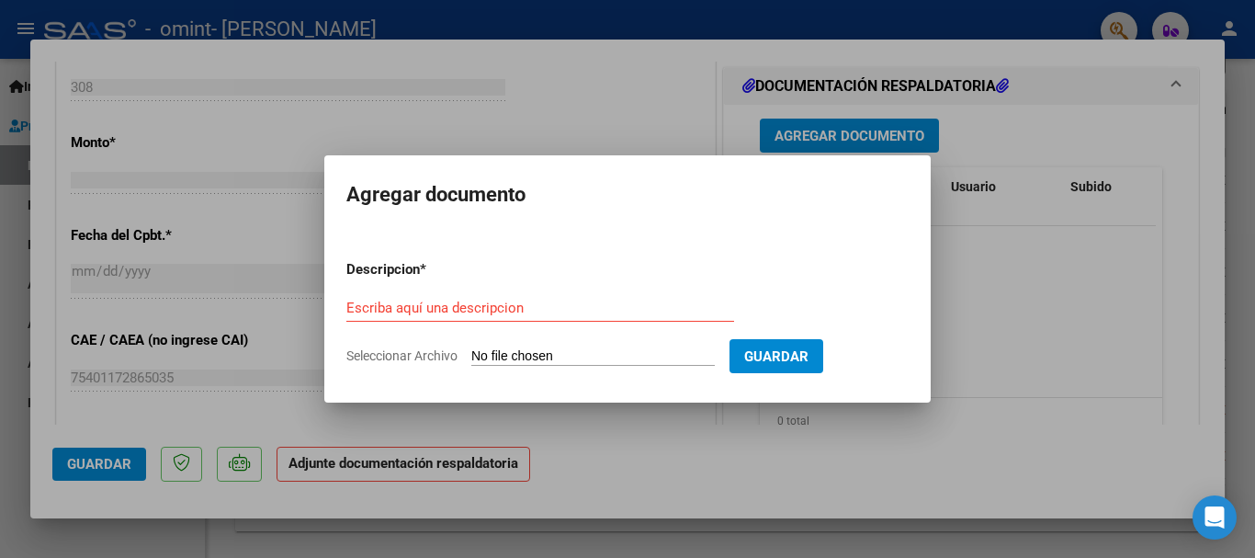
click at [1118, 329] on div at bounding box center [627, 279] width 1255 height 558
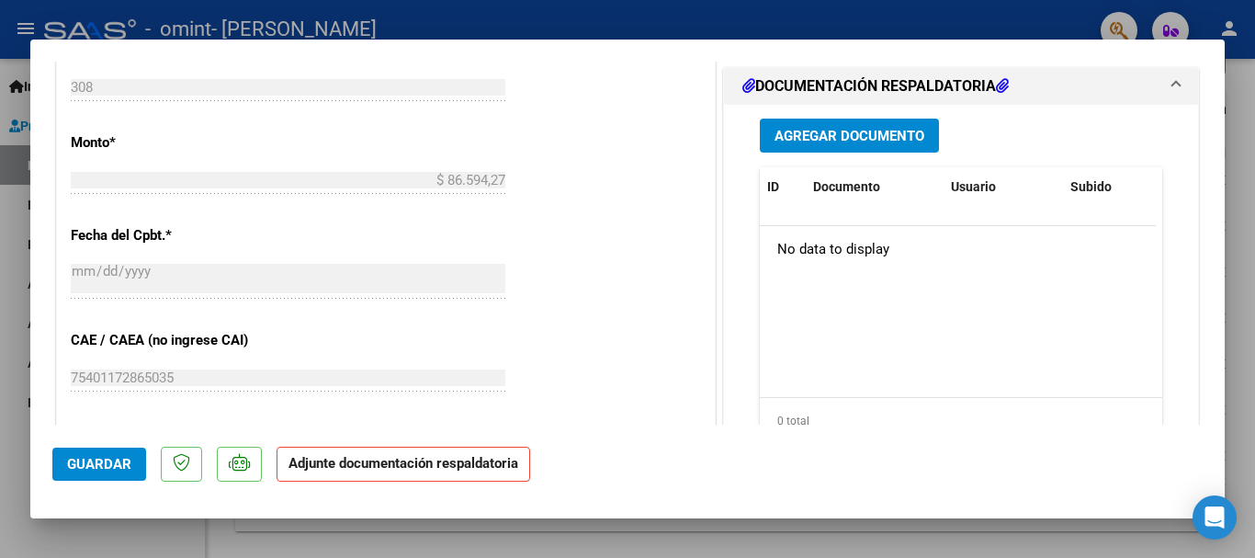
click at [1193, 51] on mat-dialog-container "COMPROBANTE VER COMPROBANTE ESTADO: Recibida. En proceso de confirmacion/acepta…" at bounding box center [627, 278] width 1194 height 479
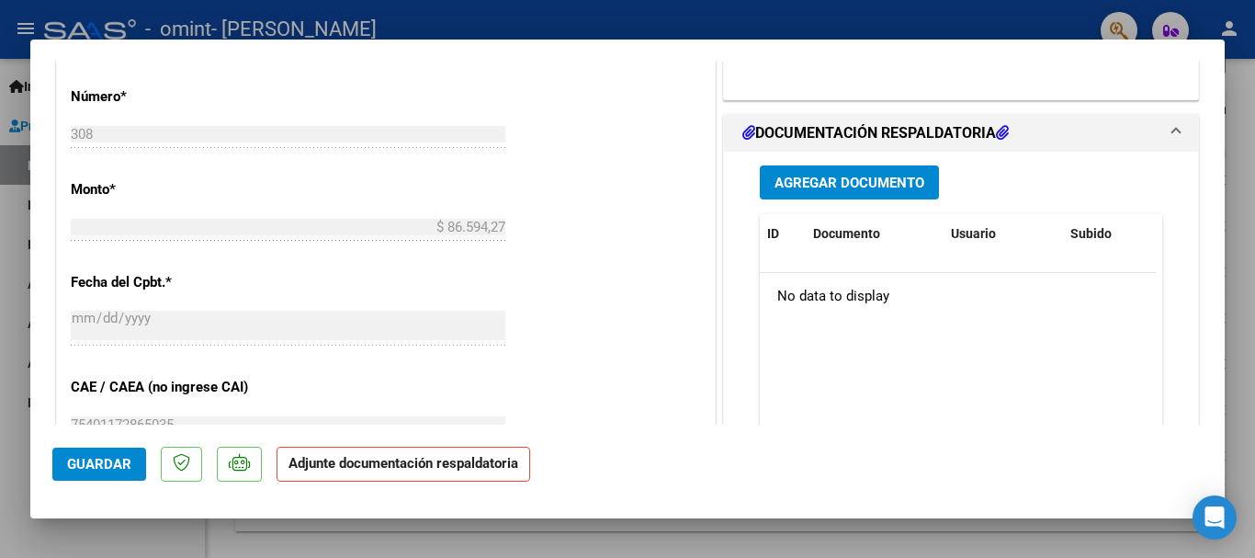
click at [1254, 67] on div at bounding box center [627, 279] width 1255 height 558
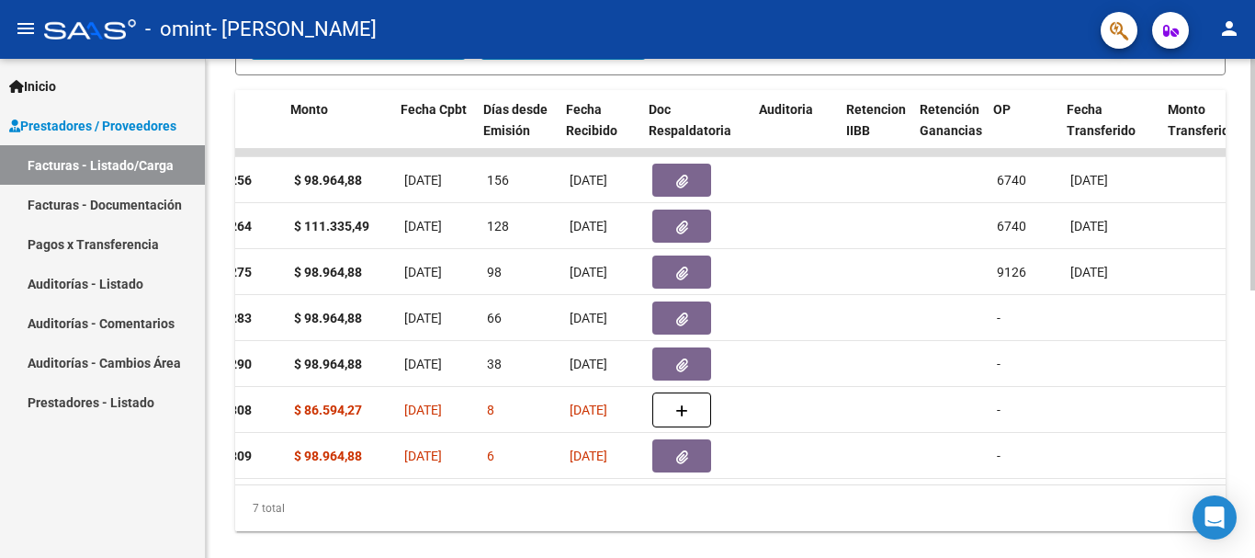
scroll to position [0, 791]
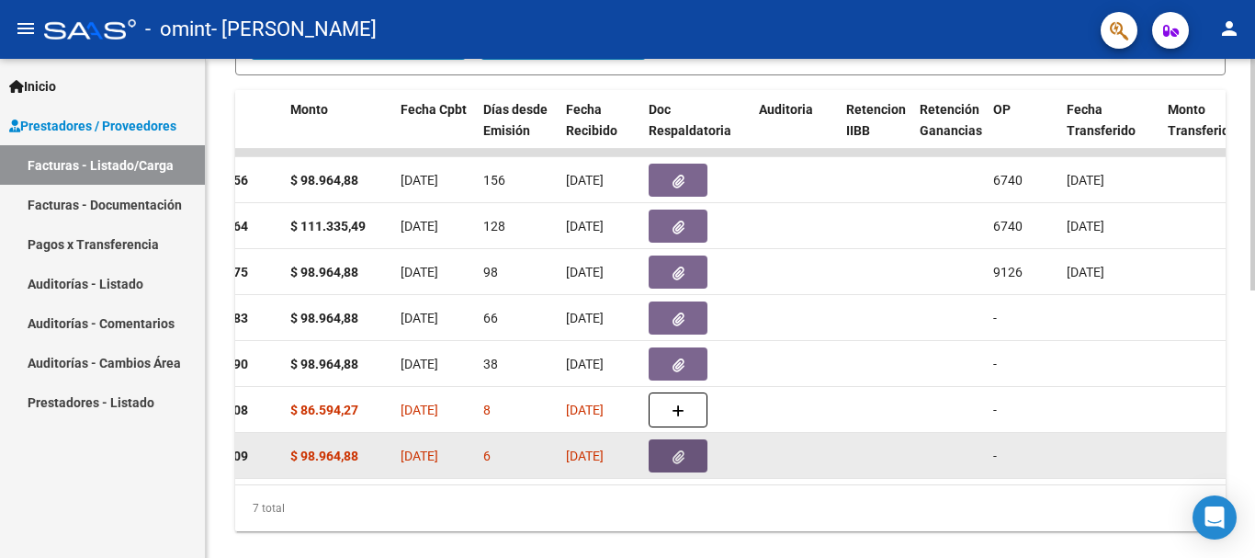
click at [670, 459] on button "button" at bounding box center [677, 455] width 59 height 33
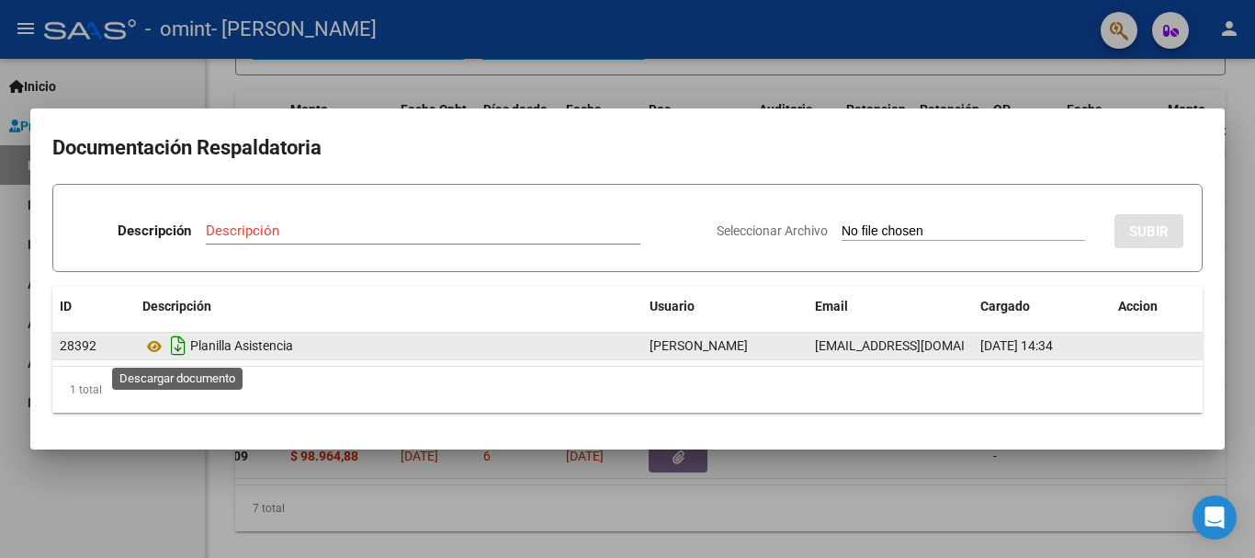
click at [179, 347] on icon "Descargar documento" at bounding box center [178, 345] width 24 height 29
click at [1242, 149] on div at bounding box center [627, 279] width 1255 height 558
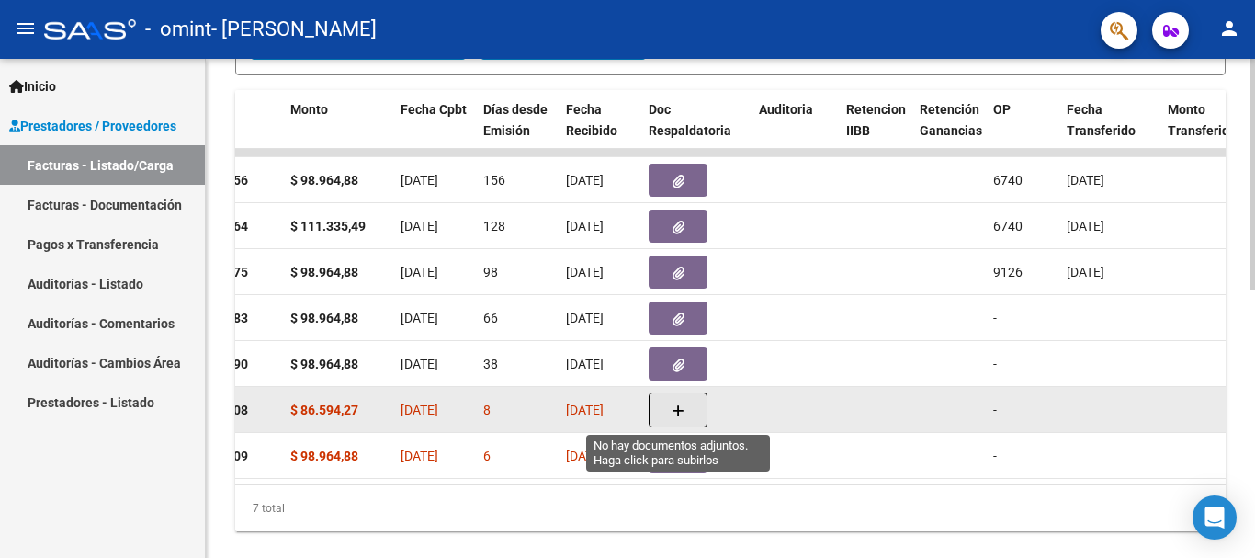
click at [681, 415] on icon "button" at bounding box center [677, 411] width 13 height 14
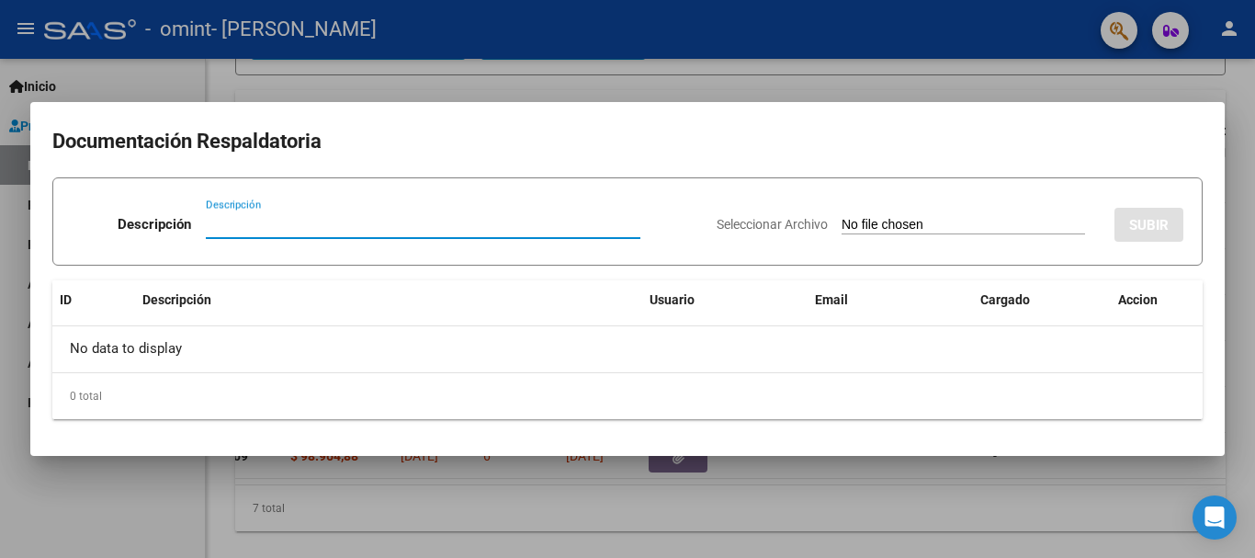
click at [841, 231] on input "Seleccionar Archivo" at bounding box center [962, 225] width 243 height 17
click at [737, 222] on span "Seleccionar Archivo" at bounding box center [771, 224] width 111 height 15
click at [841, 222] on input "Seleccionar Archivo" at bounding box center [962, 225] width 243 height 17
type input "C:\fakepath\27188077191-FACTURA_C-2-309-ANEXO-PLANILLA ASISTENCIA.pdf"
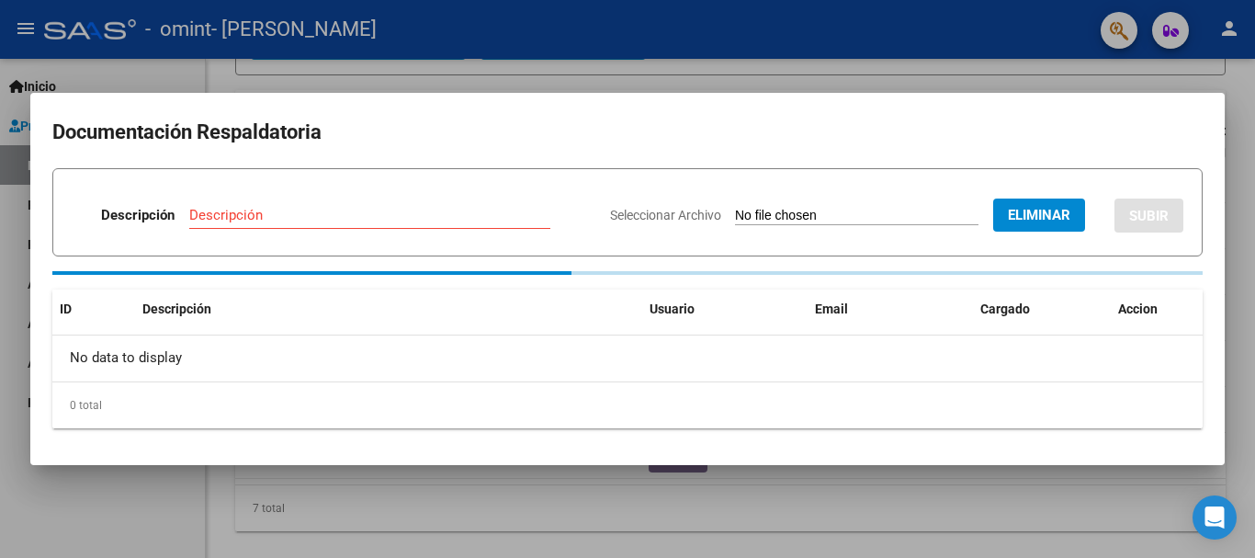
click at [256, 213] on input "Descripción" at bounding box center [369, 215] width 361 height 17
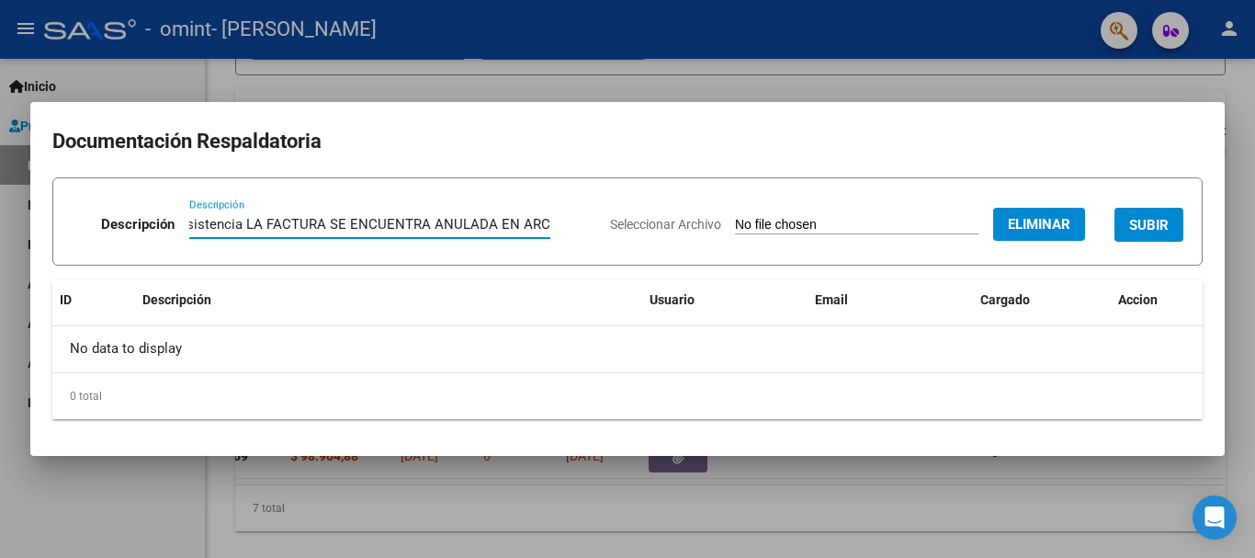
scroll to position [0, 106]
type input "Planilla de Asistencia LA FACTURA SE ENCUENTRA ANULADA EN ARCA"
click at [1177, 222] on button "SUBIR" at bounding box center [1148, 225] width 69 height 34
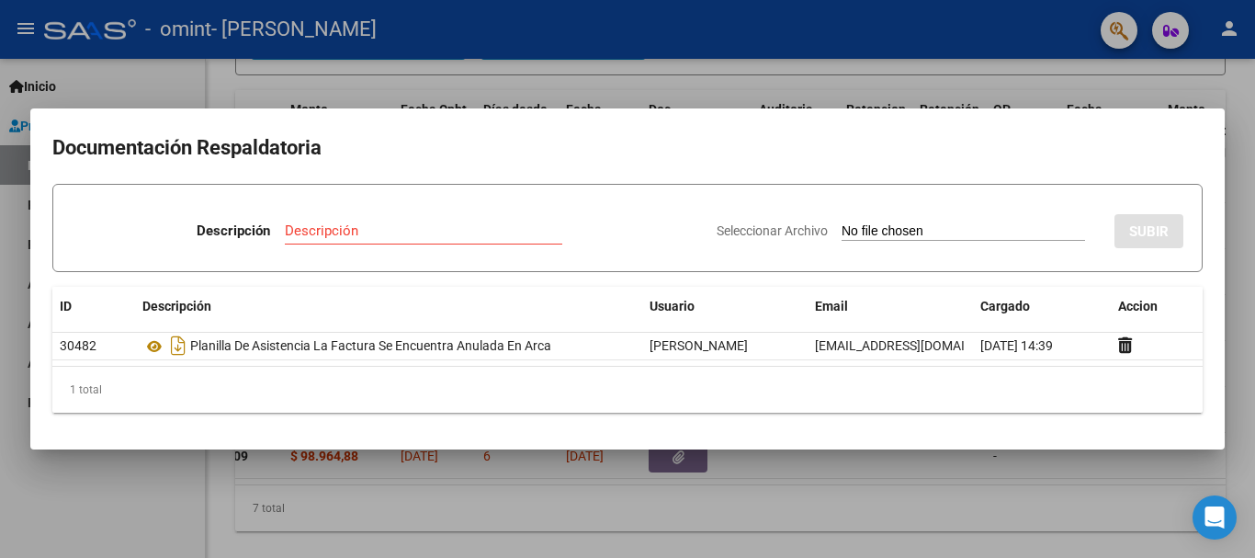
click at [1249, 120] on div at bounding box center [627, 279] width 1255 height 558
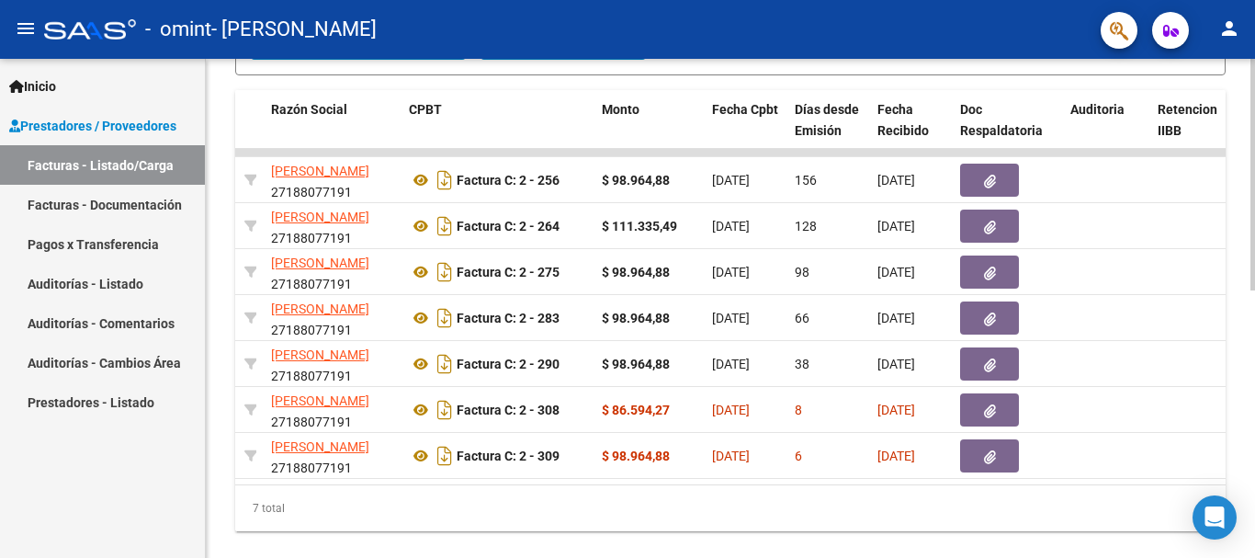
scroll to position [0, 476]
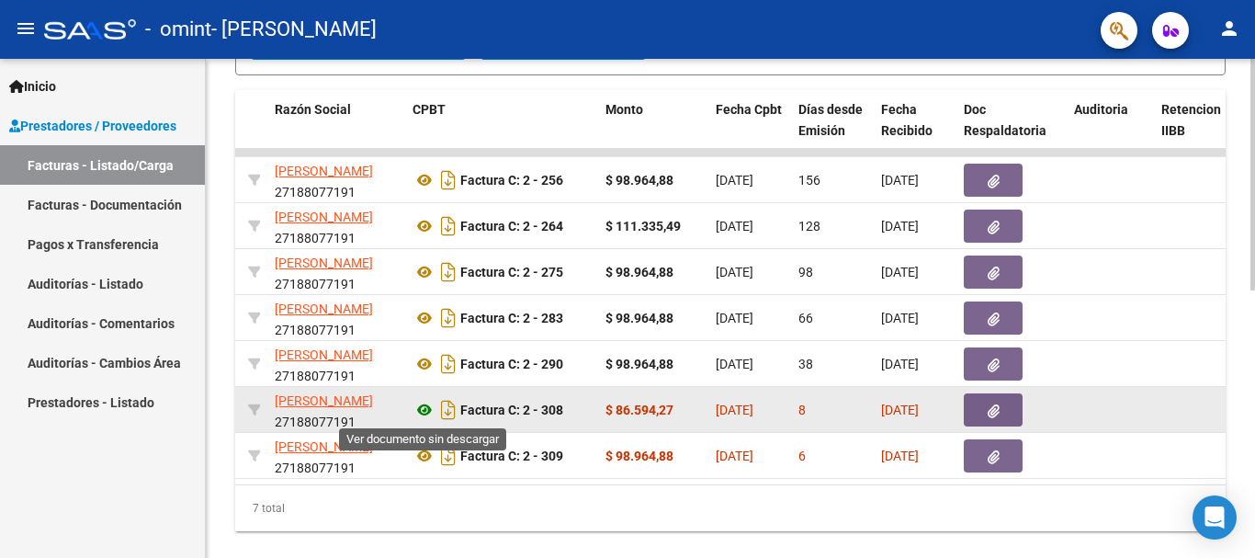
click at [419, 413] on icon at bounding box center [424, 410] width 24 height 22
click at [970, 410] on button "button" at bounding box center [992, 409] width 59 height 33
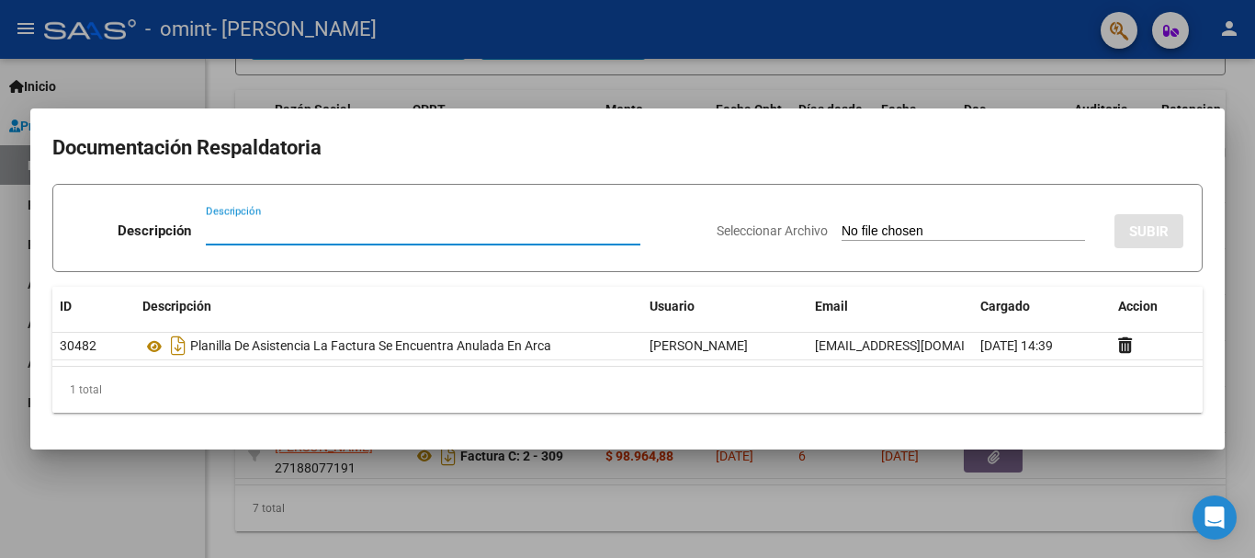
click at [1245, 100] on div at bounding box center [627, 279] width 1255 height 558
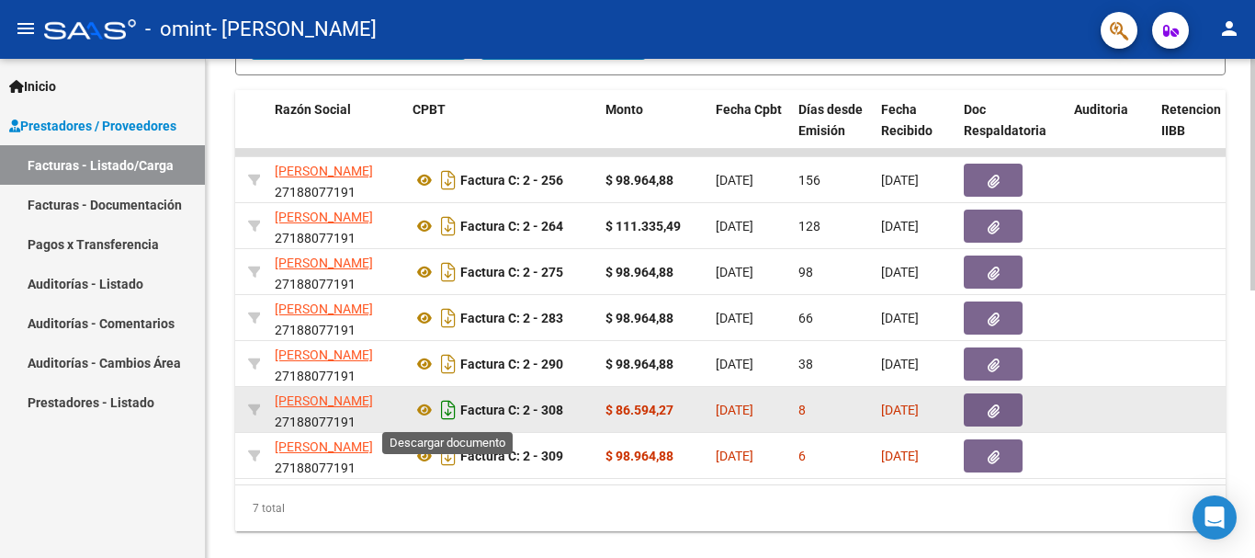
click at [442, 406] on icon "Descargar documento" at bounding box center [448, 409] width 24 height 29
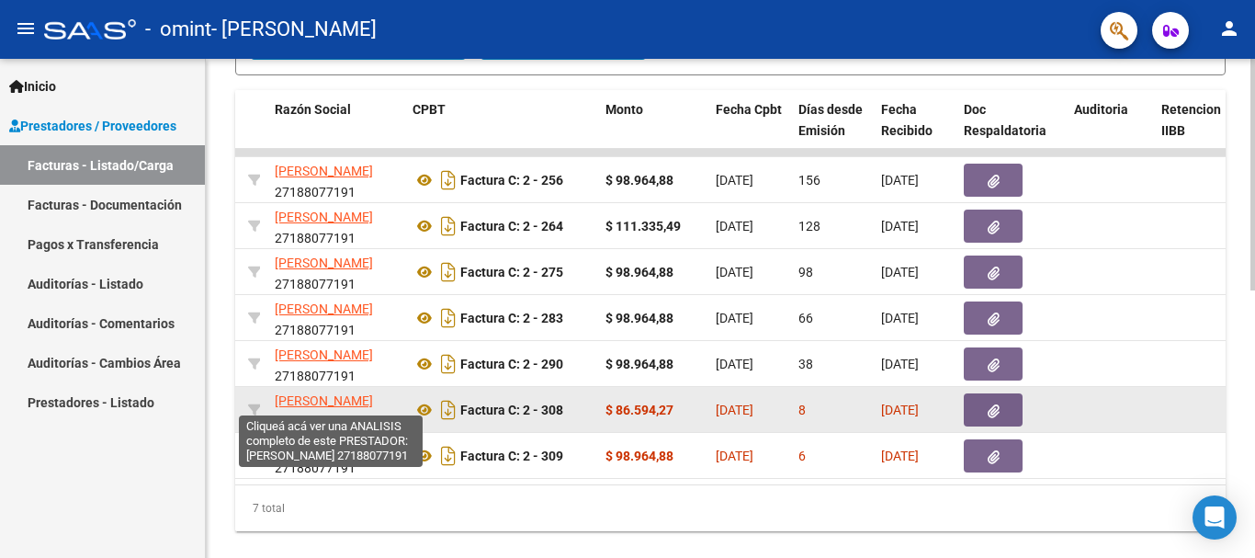
click at [370, 401] on span "[PERSON_NAME]" at bounding box center [324, 400] width 98 height 15
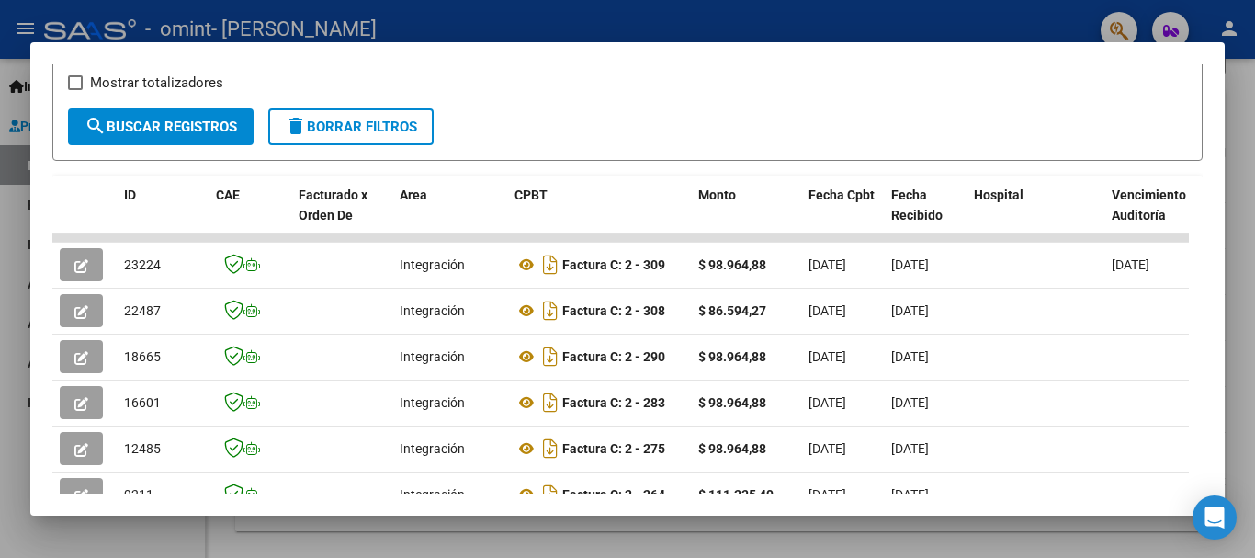
scroll to position [506, 0]
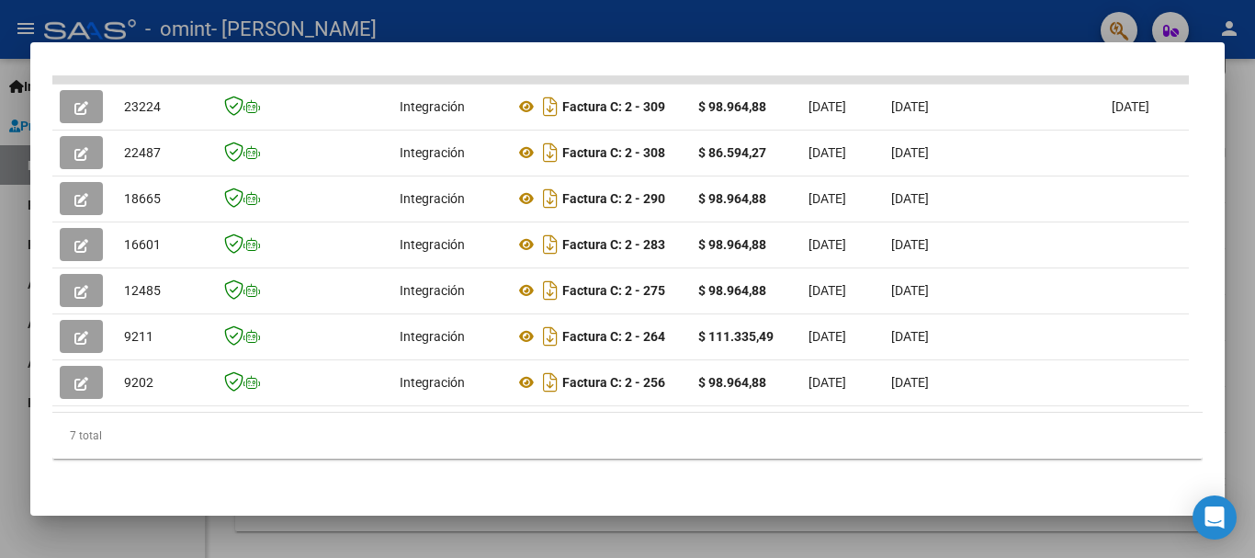
click at [1254, 152] on div at bounding box center [627, 279] width 1255 height 558
